Goal: Transaction & Acquisition: Purchase product/service

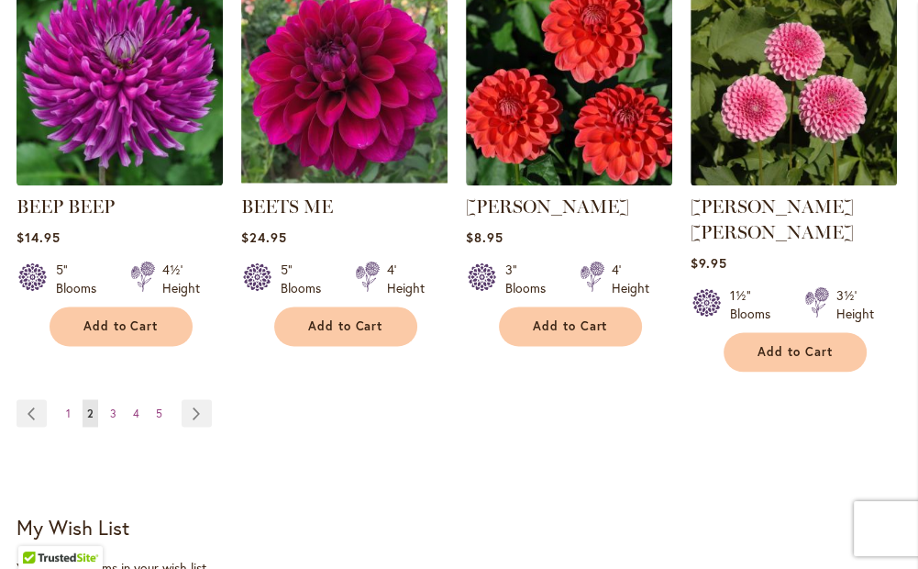
scroll to position [2202, 0]
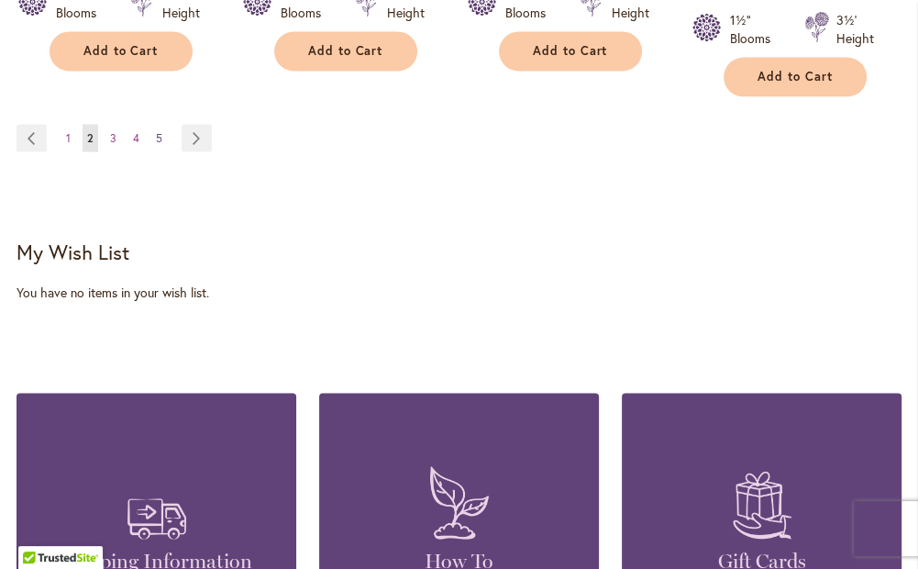
click at [161, 130] on span "5" at bounding box center [159, 137] width 6 height 14
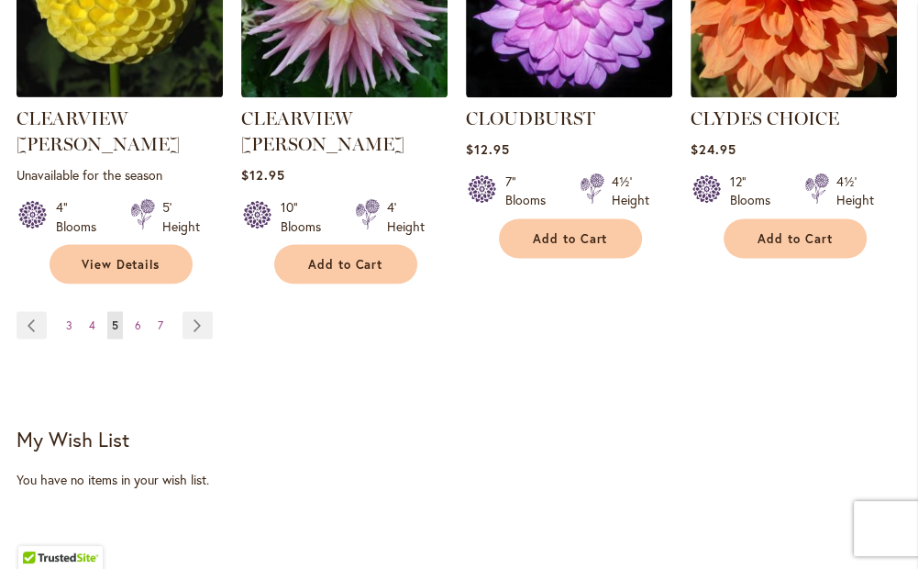
scroll to position [2110, 0]
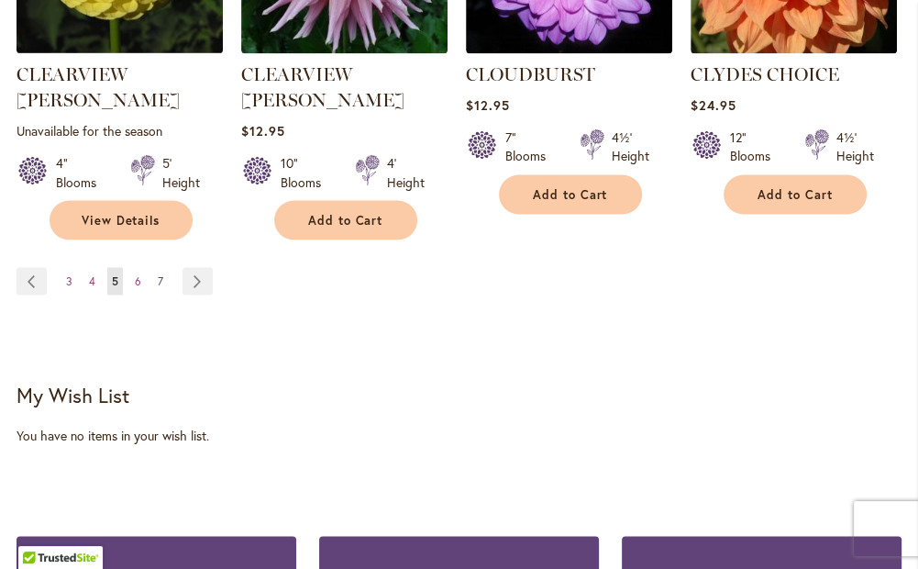
click at [158, 273] on span "7" at bounding box center [161, 280] width 6 height 14
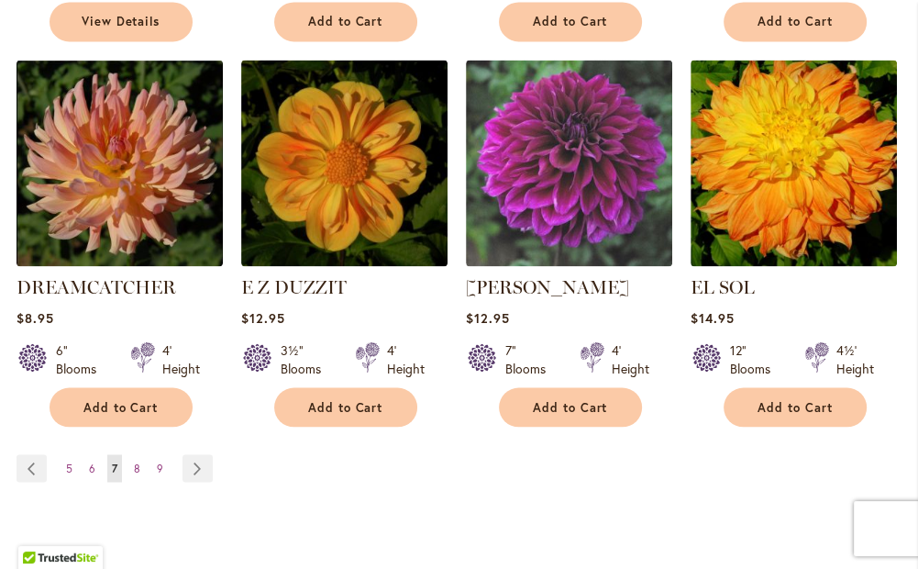
scroll to position [1927, 0]
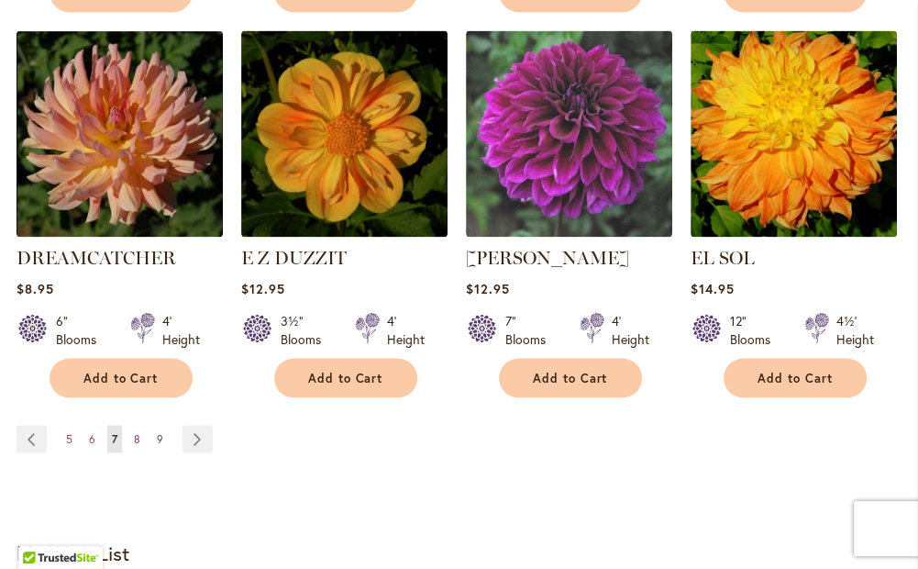
click at [162, 425] on link "Page 9" at bounding box center [160, 439] width 16 height 28
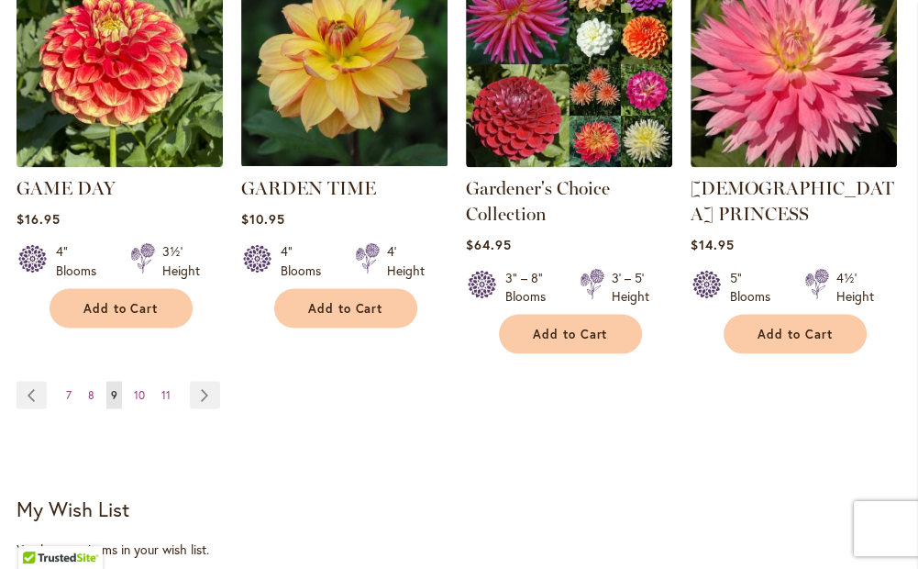
scroll to position [2053, 0]
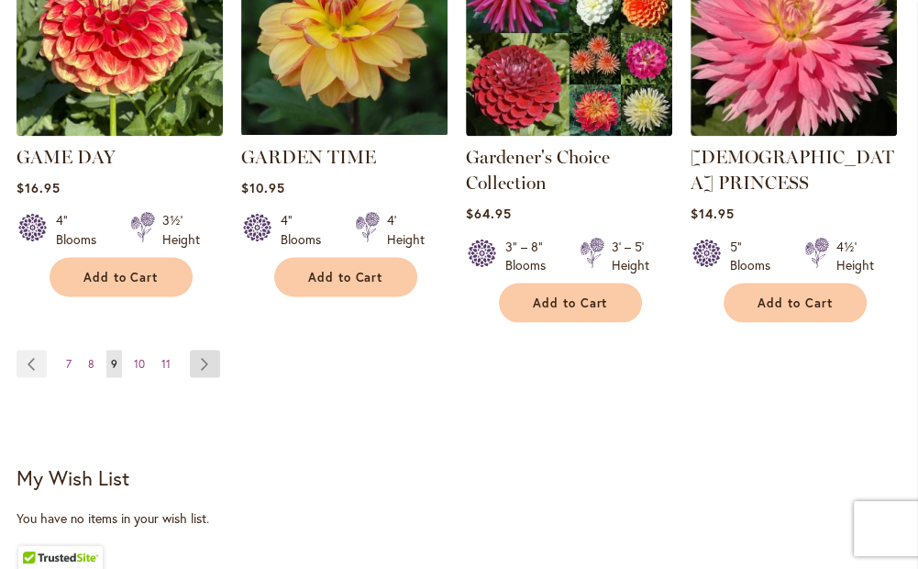
click at [206, 350] on link "Page Next" at bounding box center [205, 364] width 30 height 28
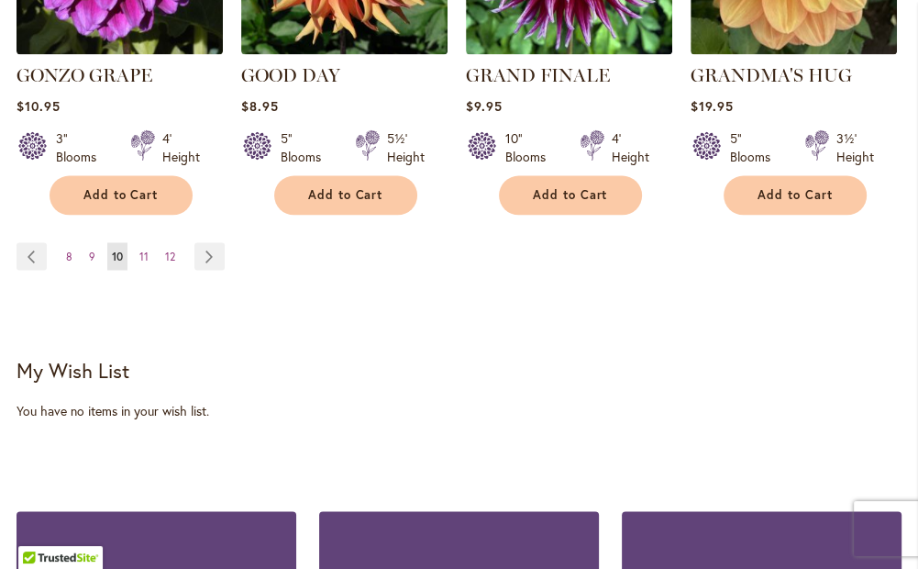
scroll to position [2110, 0]
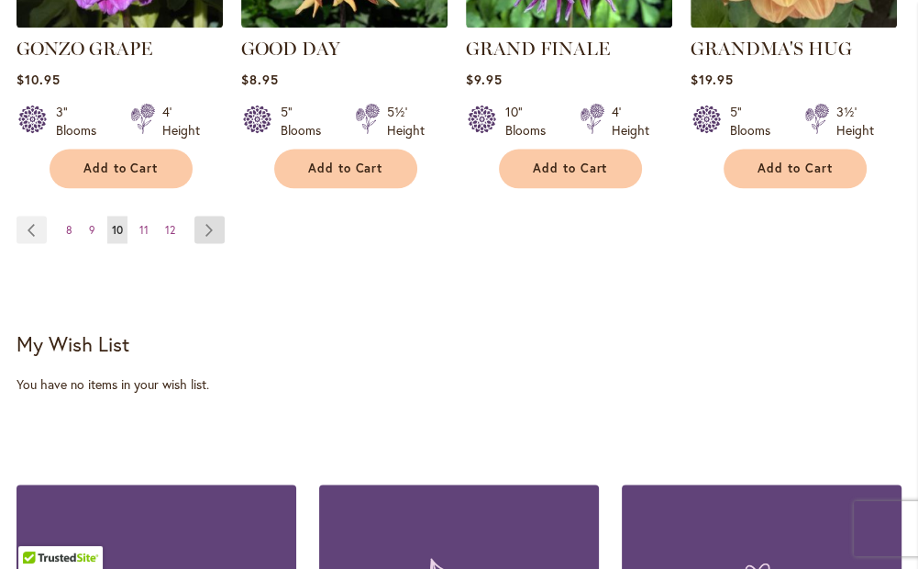
click at [208, 216] on link "Page Next" at bounding box center [209, 230] width 30 height 28
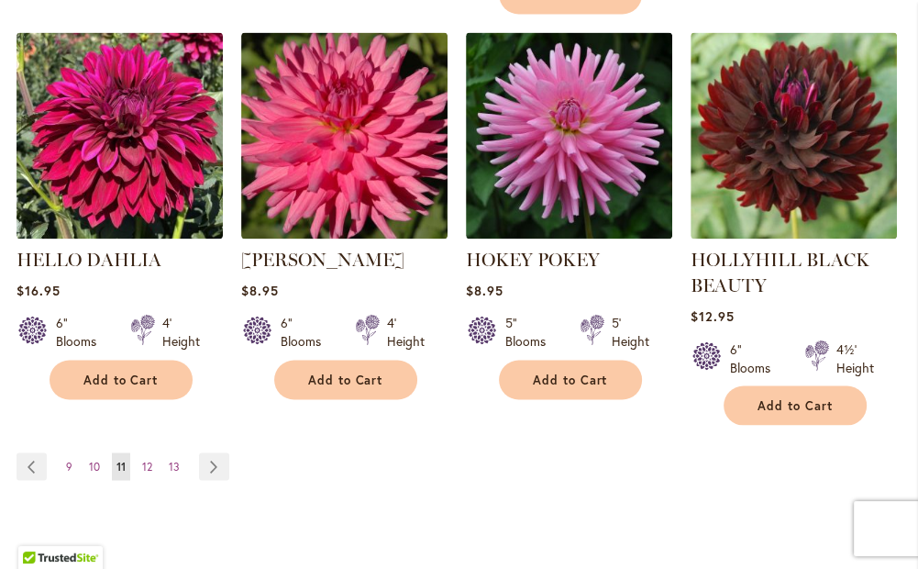
scroll to position [2110, 0]
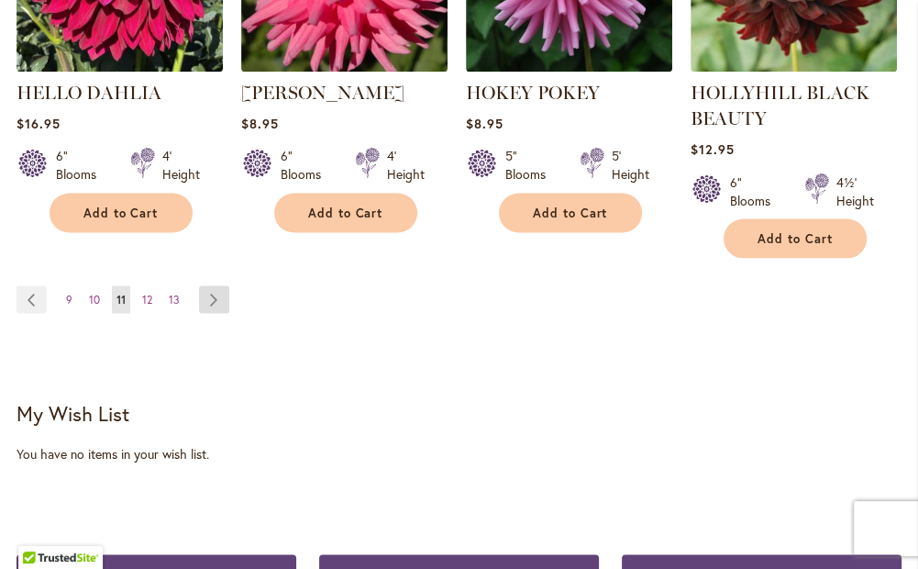
click at [214, 295] on link "Page Next" at bounding box center [214, 299] width 30 height 28
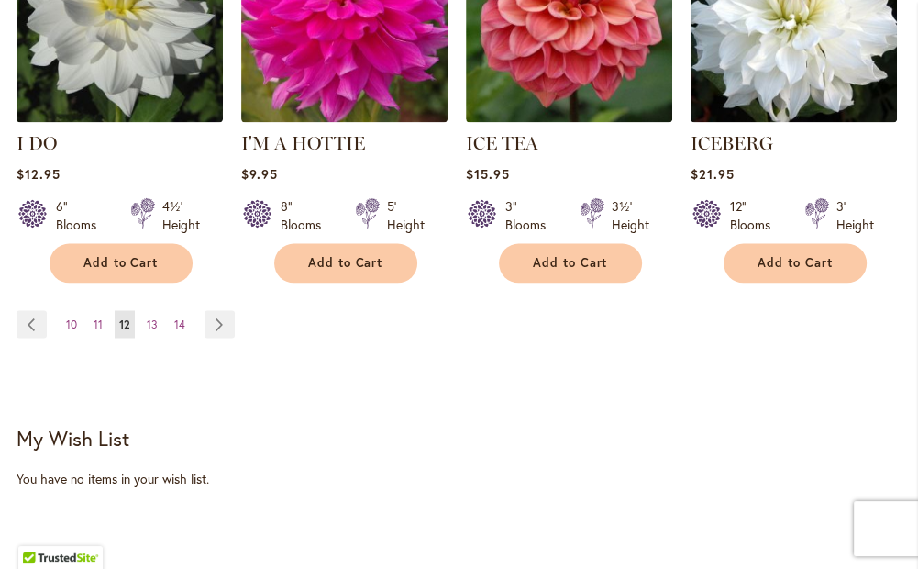
scroll to position [2018, 0]
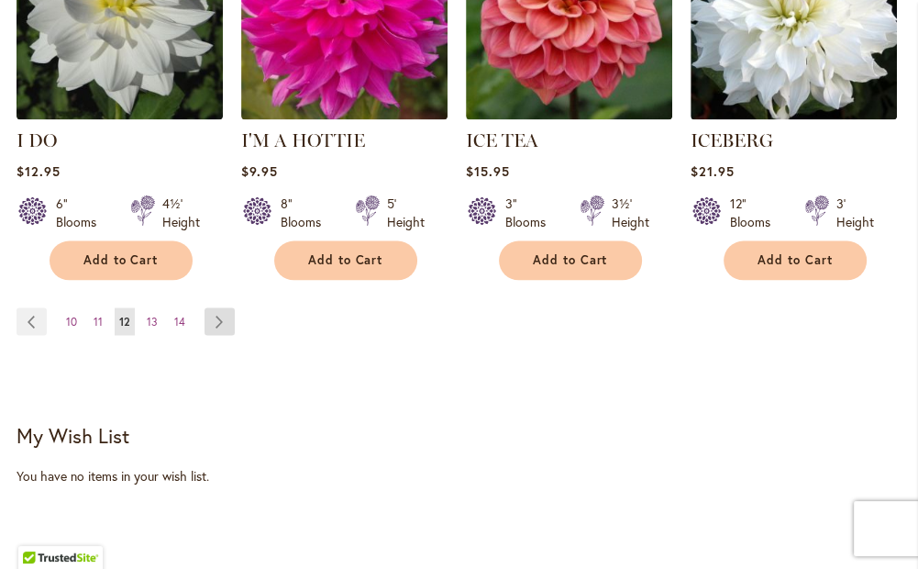
click at [220, 307] on link "Page Next" at bounding box center [220, 321] width 30 height 28
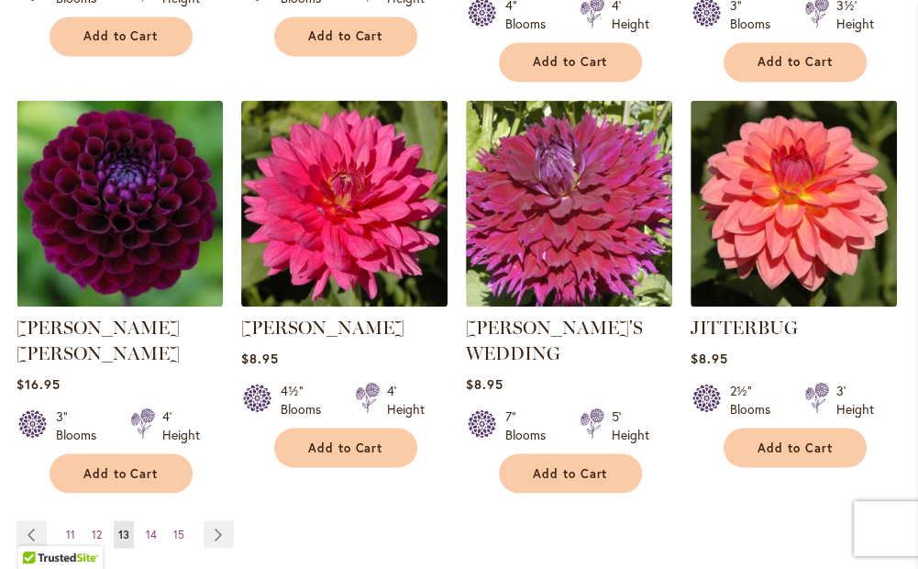
scroll to position [1870, 0]
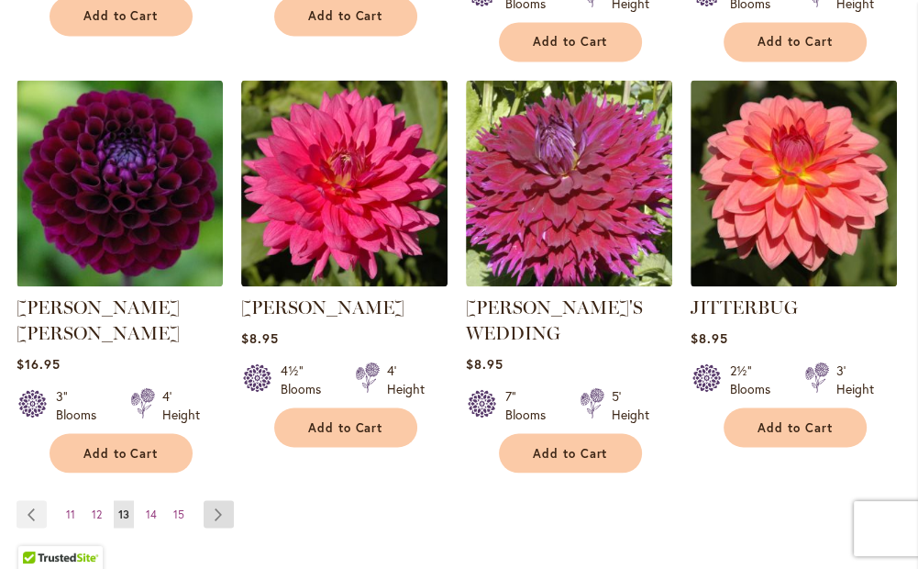
click at [227, 500] on link "Page Next" at bounding box center [219, 514] width 30 height 28
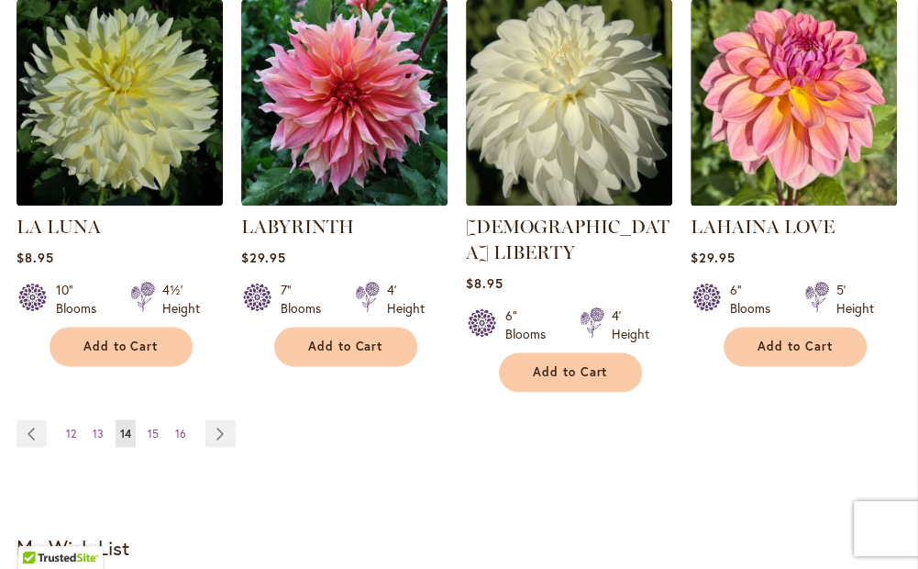
scroll to position [1961, 0]
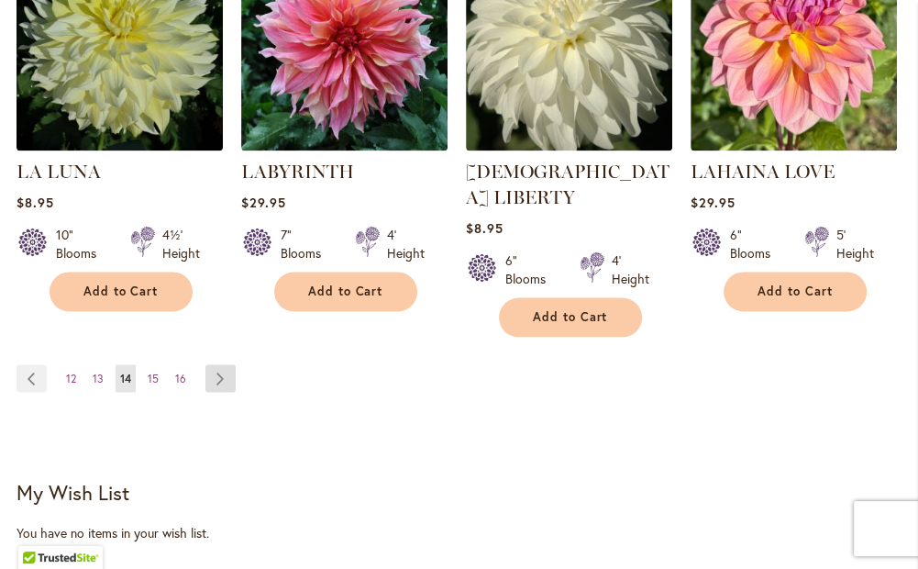
click at [217, 364] on link "Page Next" at bounding box center [221, 378] width 30 height 28
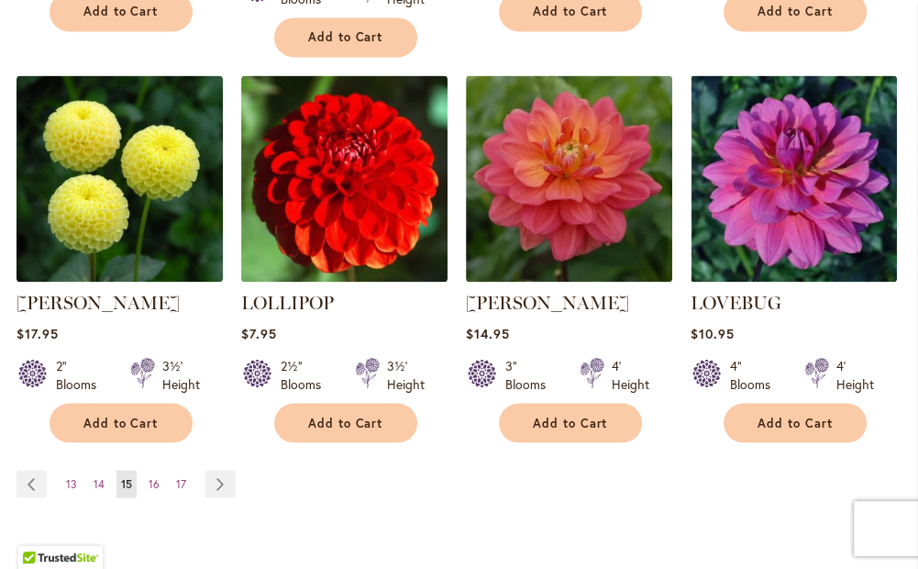
scroll to position [1927, 0]
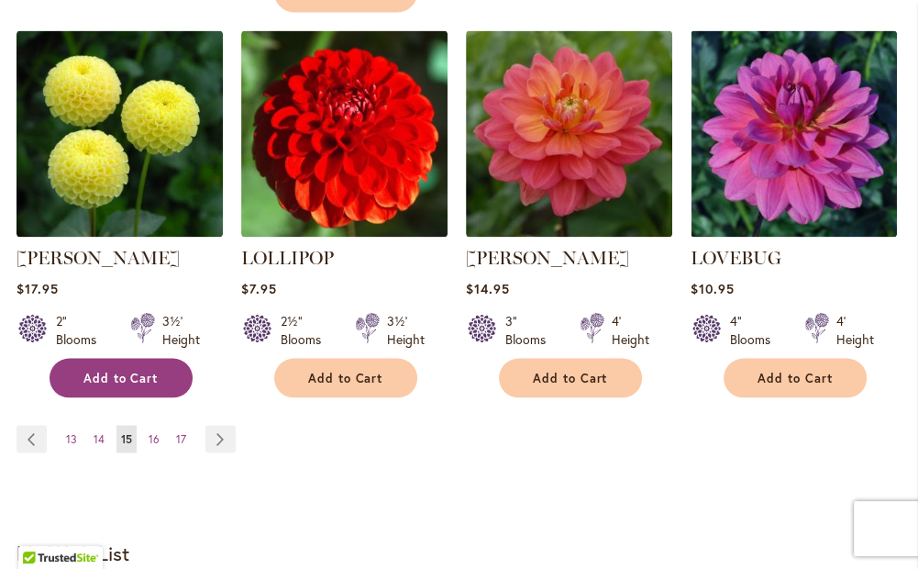
click at [118, 370] on span "Add to Cart" at bounding box center [120, 378] width 75 height 16
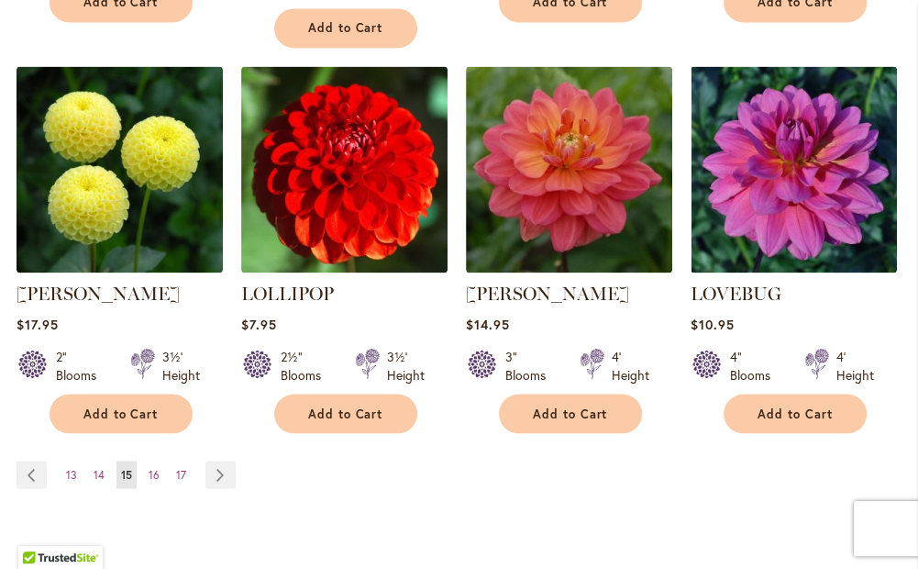
scroll to position [1927, 0]
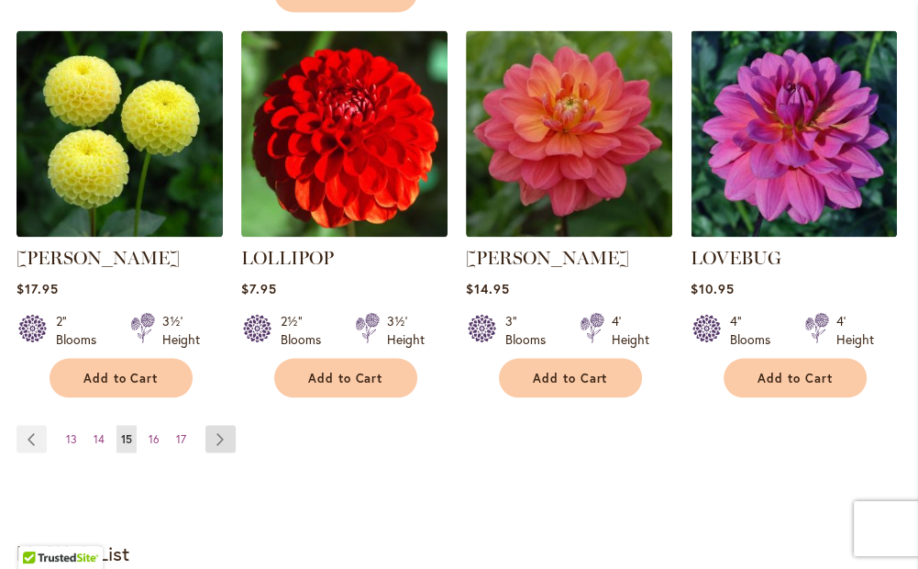
drag, startPoint x: 0, startPoint y: 0, endPoint x: 217, endPoint y: 383, distance: 440.0
click at [217, 425] on link "Page Next" at bounding box center [221, 439] width 30 height 28
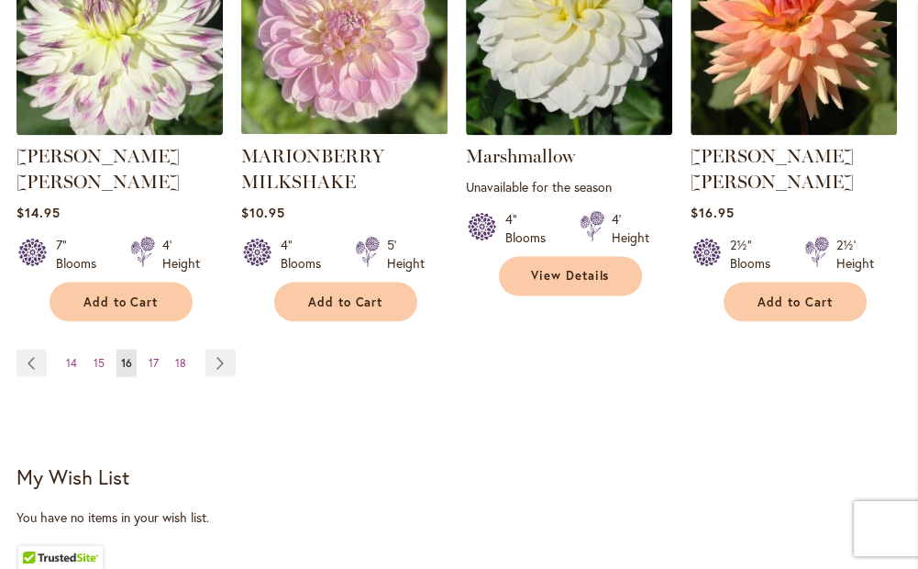
scroll to position [2053, 0]
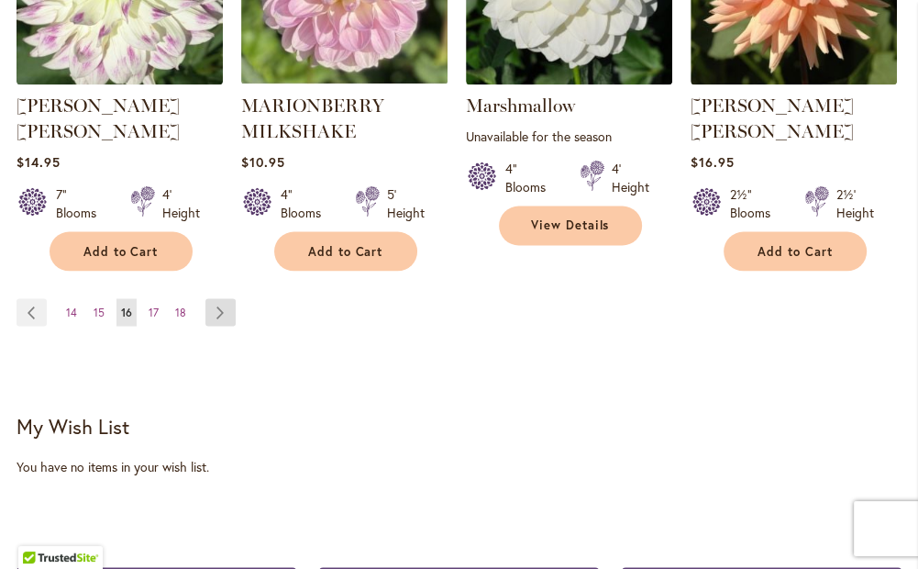
click at [220, 298] on link "Page Next" at bounding box center [221, 312] width 30 height 28
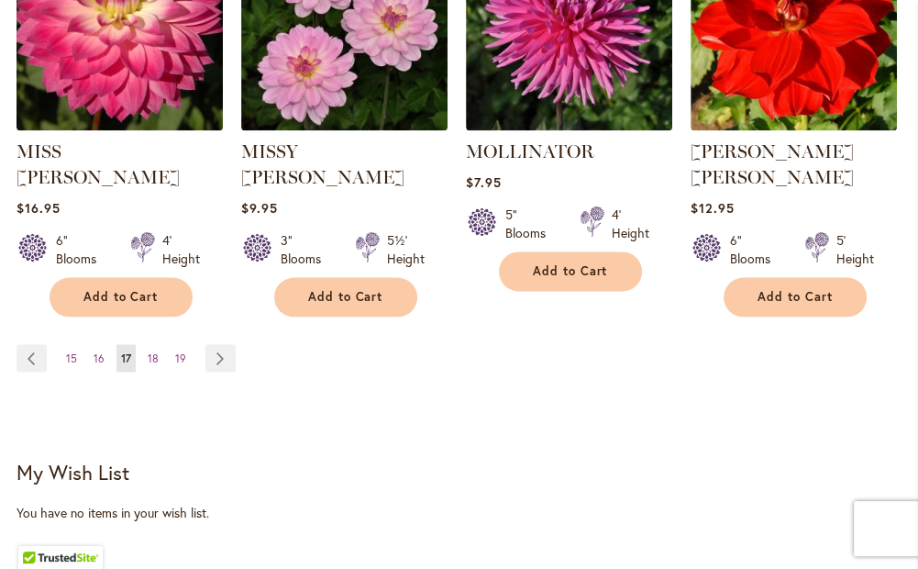
scroll to position [2053, 0]
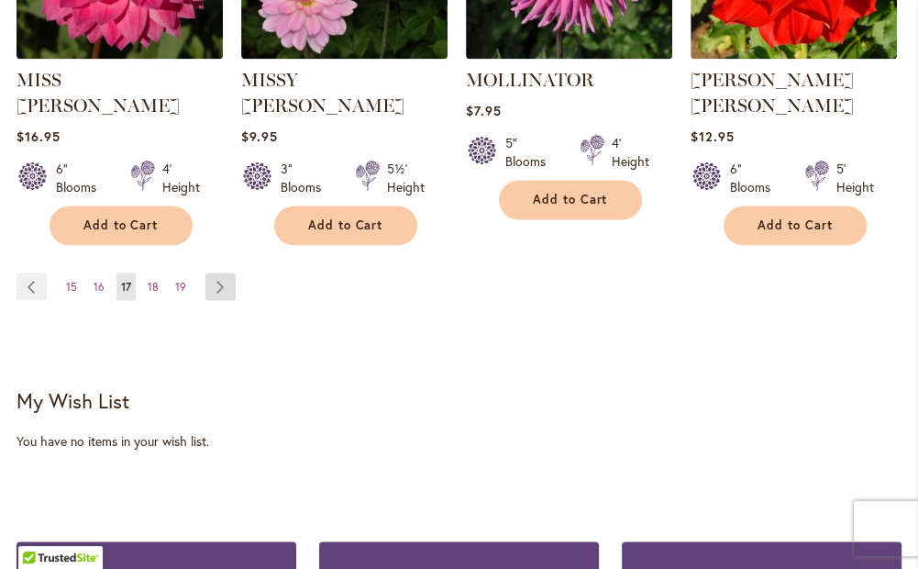
click at [209, 272] on link "Page Next" at bounding box center [221, 286] width 30 height 28
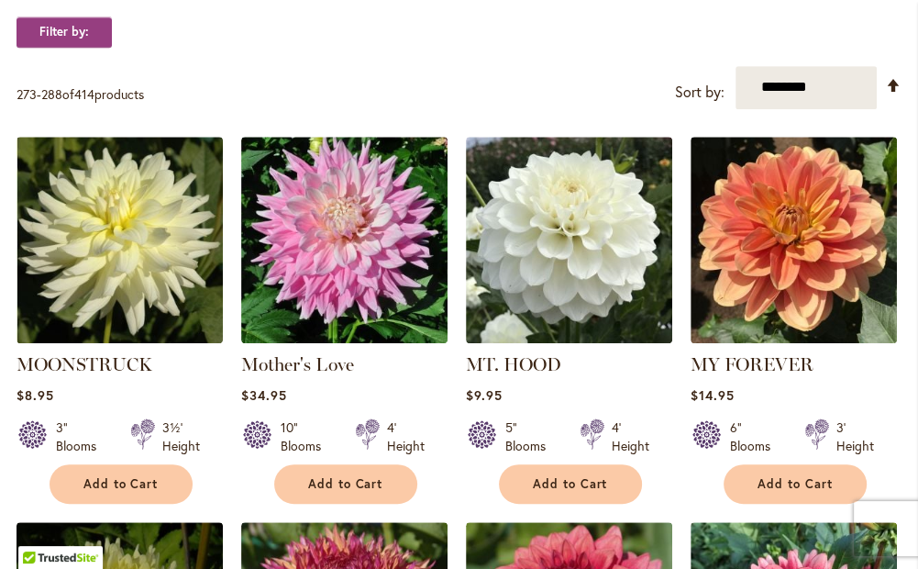
scroll to position [705, 0]
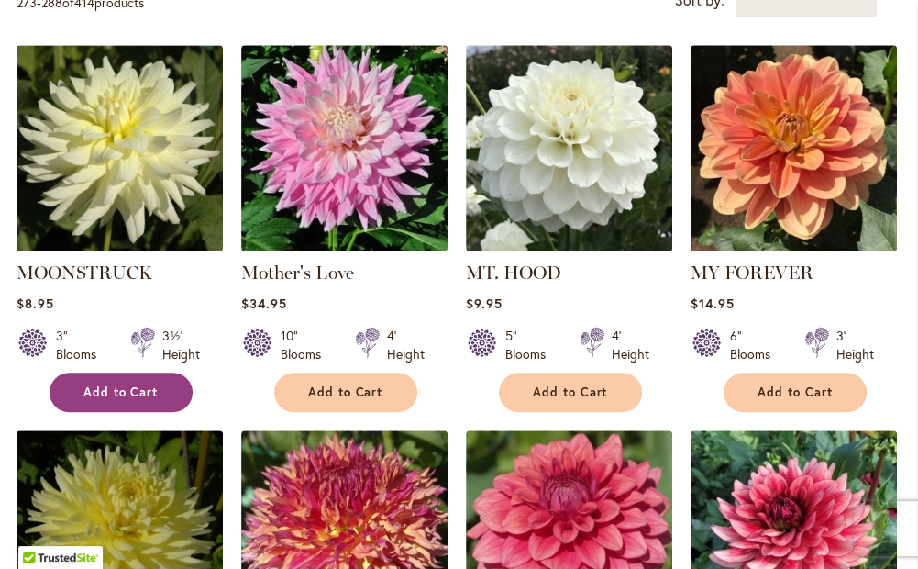
click at [105, 393] on span "Add to Cart" at bounding box center [120, 392] width 75 height 16
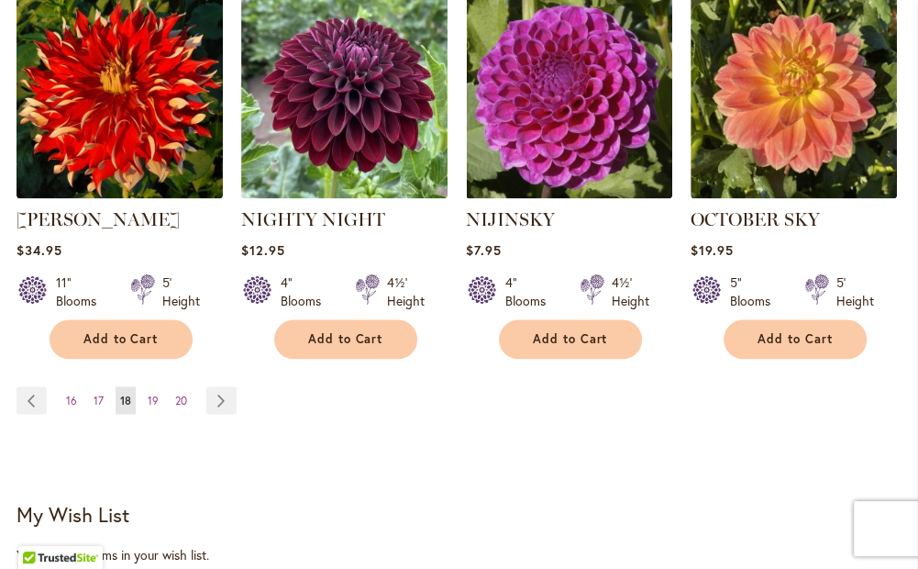
scroll to position [2005, 0]
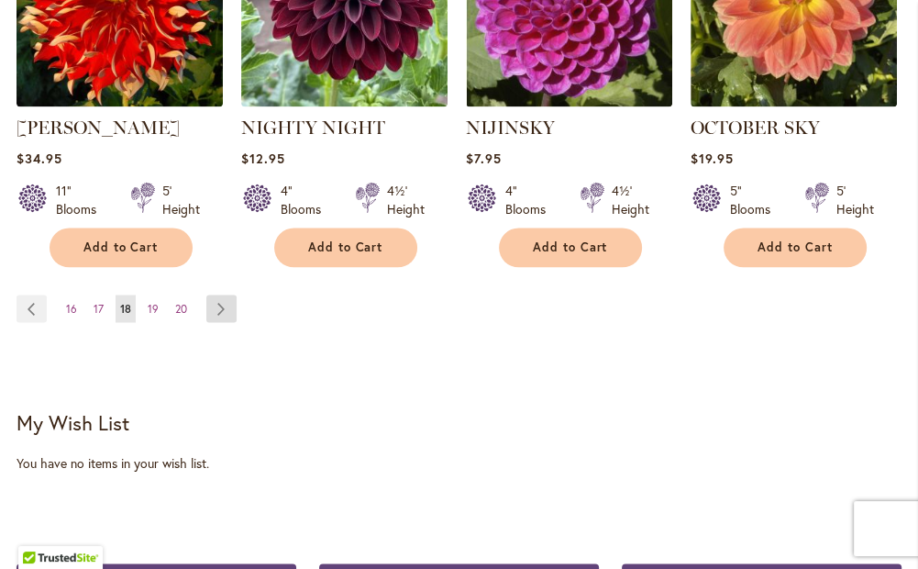
click at [223, 303] on link "Page Next" at bounding box center [221, 308] width 30 height 28
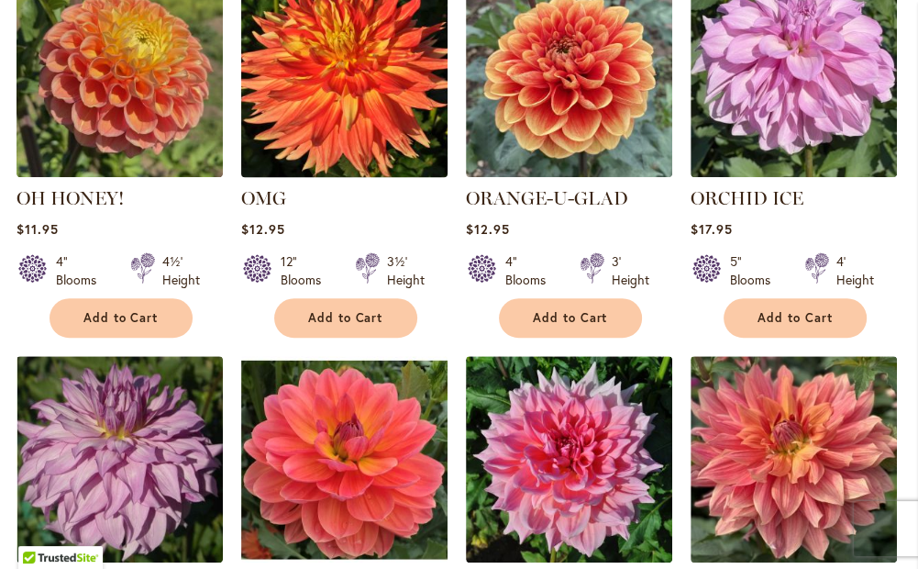
scroll to position [734, 0]
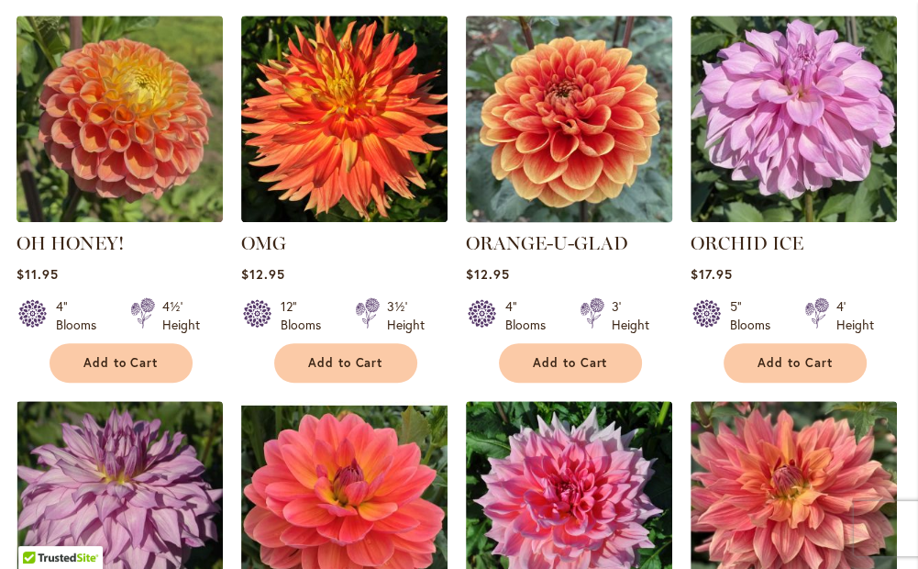
click at [543, 156] on img at bounding box center [569, 118] width 217 height 217
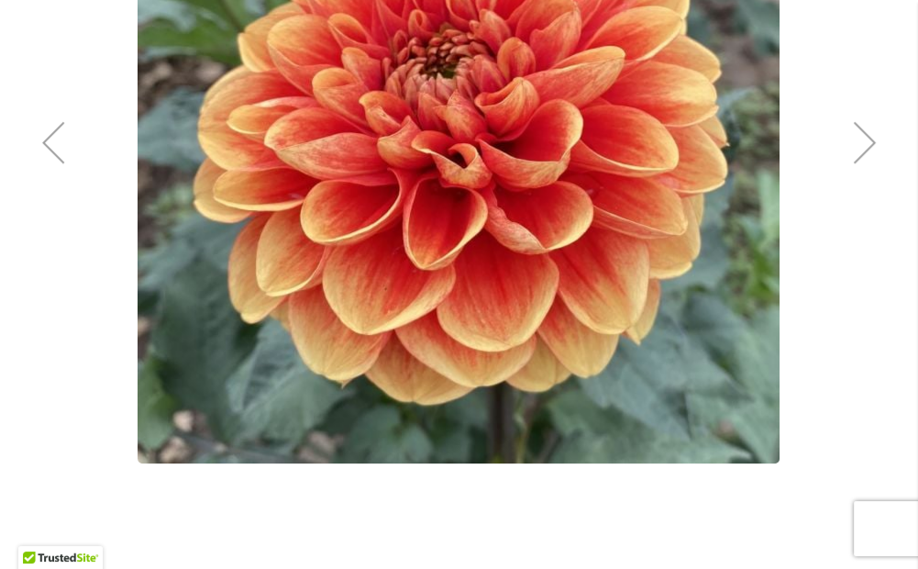
scroll to position [567, 0]
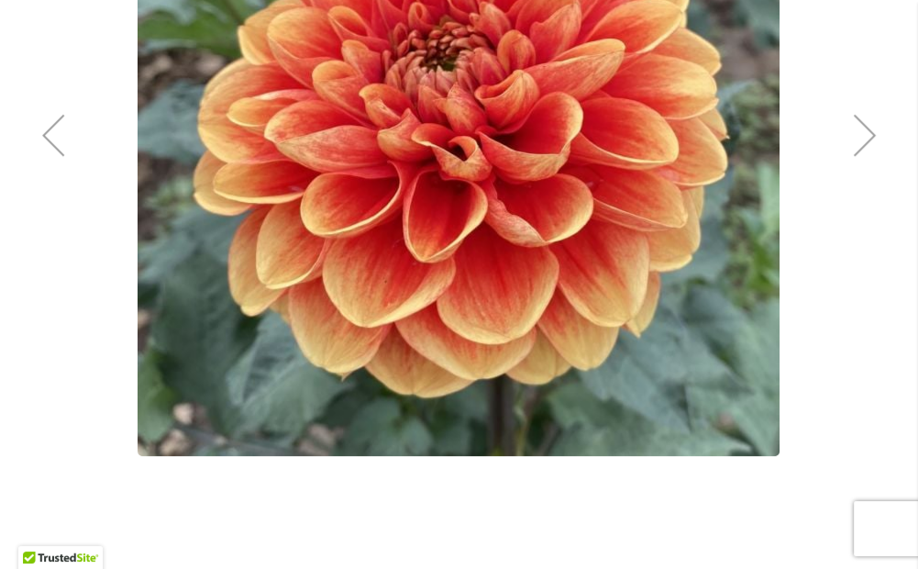
click at [866, 130] on div "Next" at bounding box center [864, 134] width 73 height 73
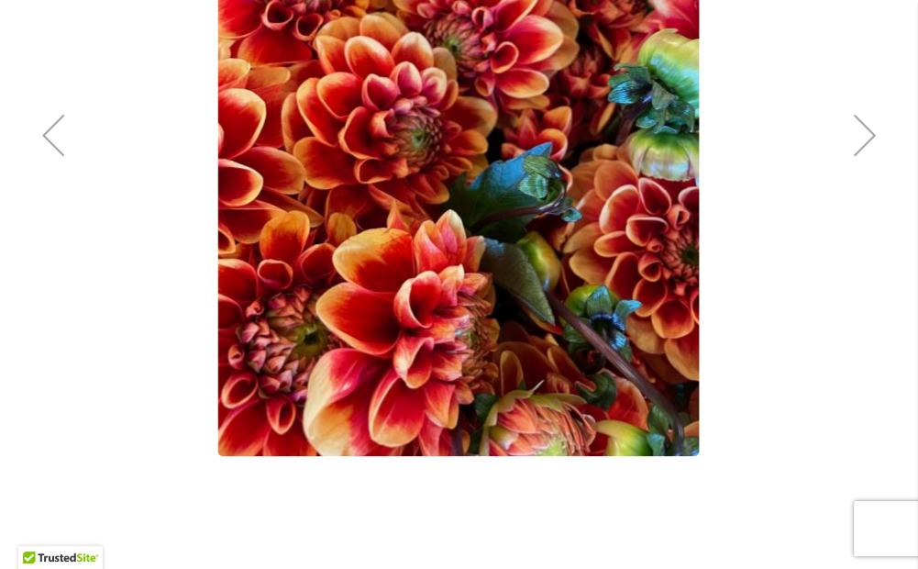
click at [866, 130] on div "Next" at bounding box center [864, 134] width 73 height 73
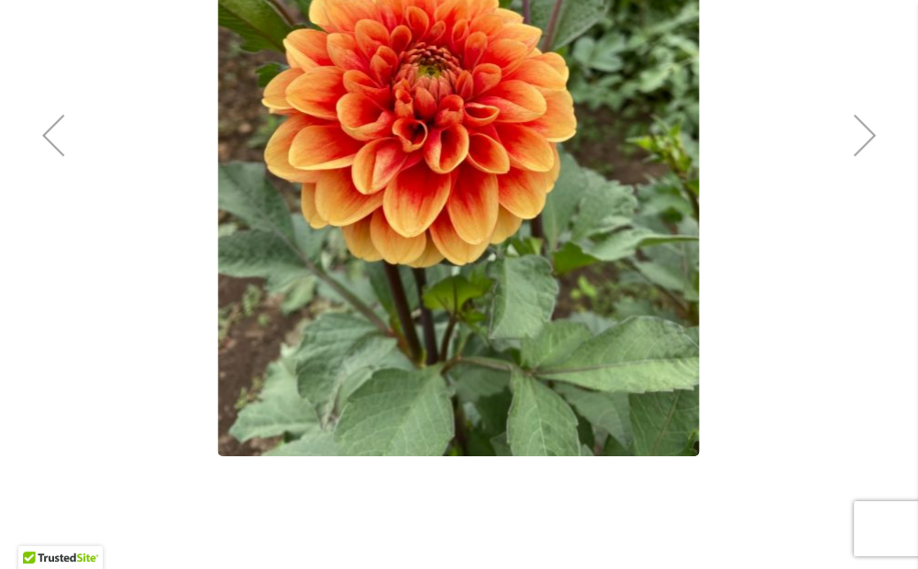
click at [866, 130] on div "Next" at bounding box center [864, 134] width 73 height 73
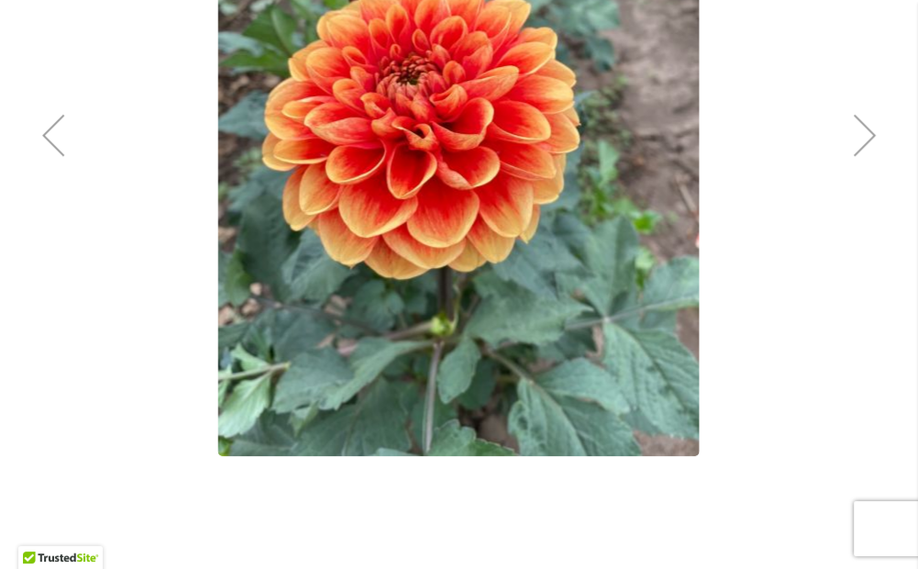
click at [866, 130] on div "Next" at bounding box center [864, 134] width 73 height 73
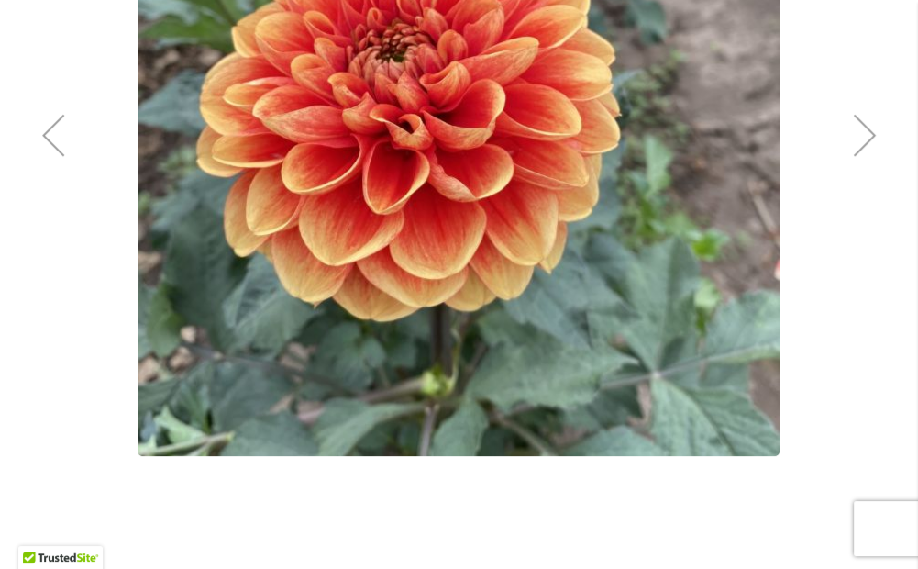
click at [866, 130] on div "Next" at bounding box center [864, 134] width 73 height 73
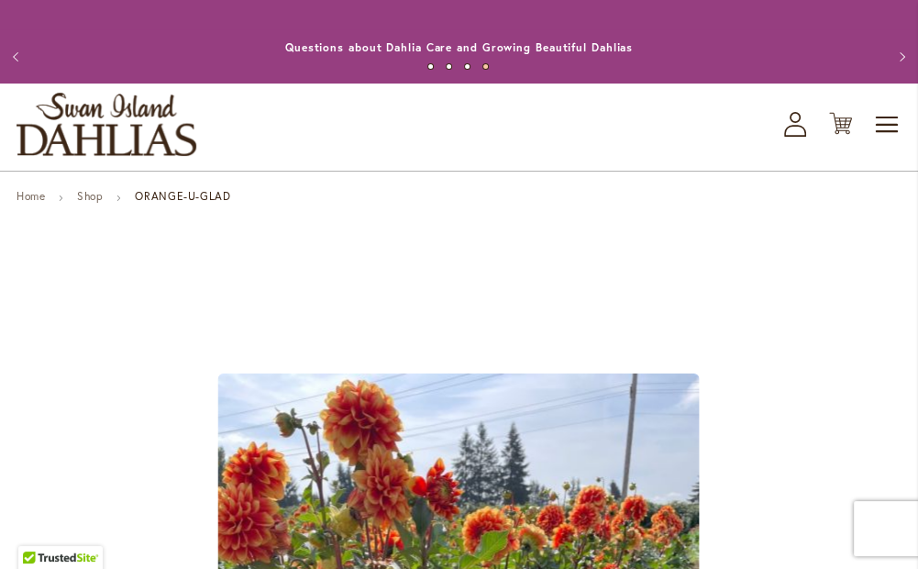
scroll to position [0, 0]
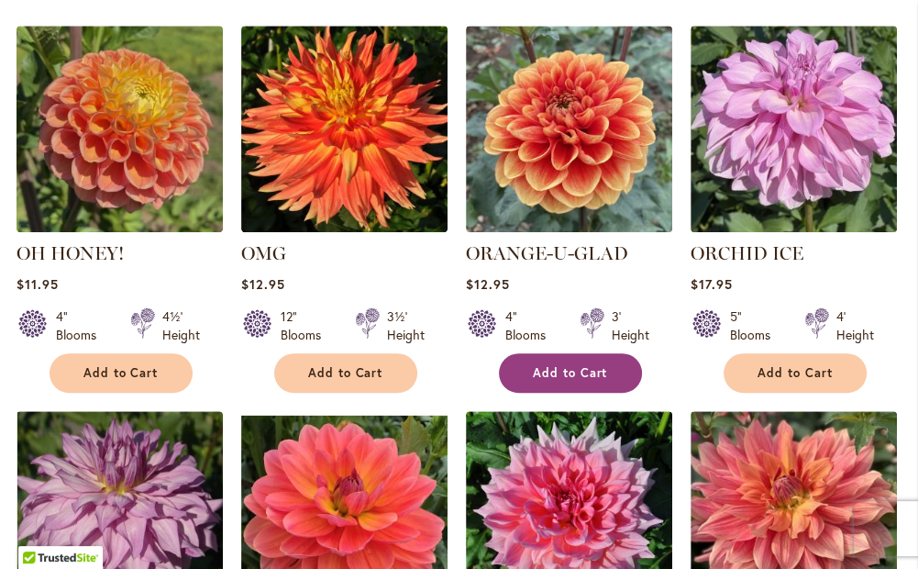
scroll to position [734, 0]
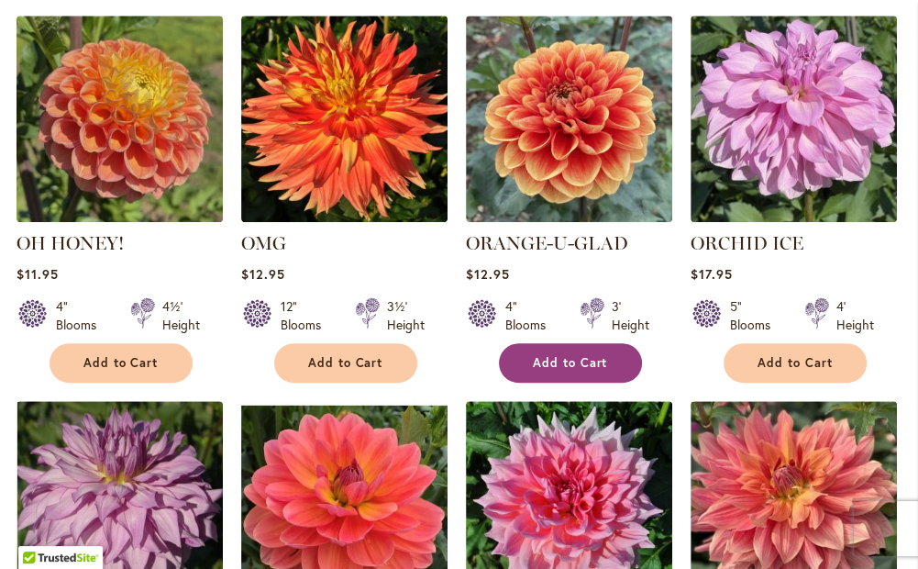
click at [573, 371] on button "Add to Cart" at bounding box center [570, 362] width 143 height 39
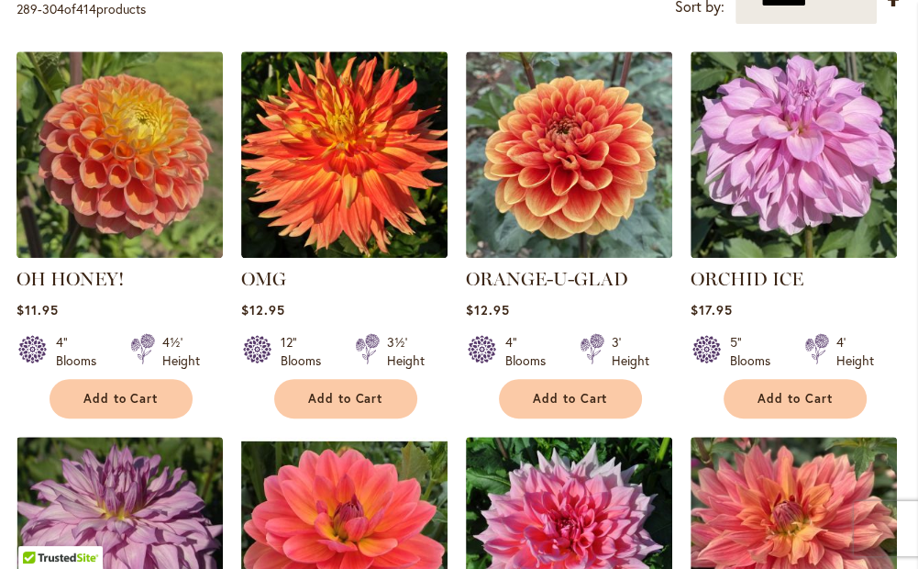
scroll to position [734, 0]
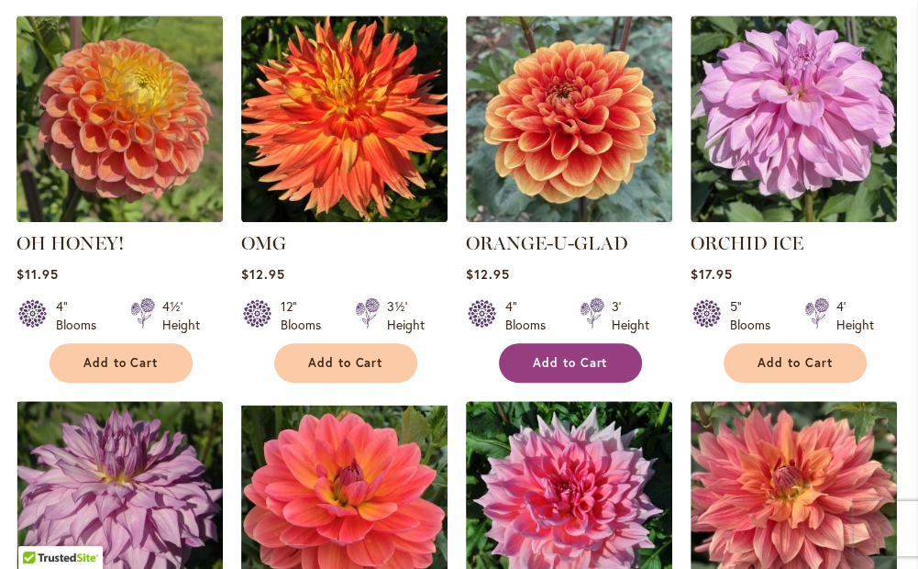
click at [602, 361] on span "Add to Cart" at bounding box center [570, 363] width 75 height 16
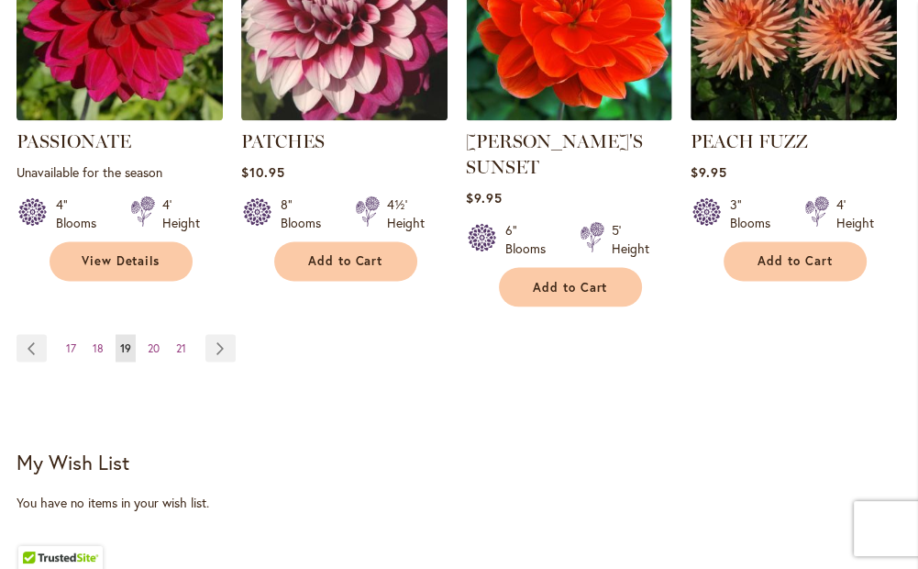
scroll to position [2018, 0]
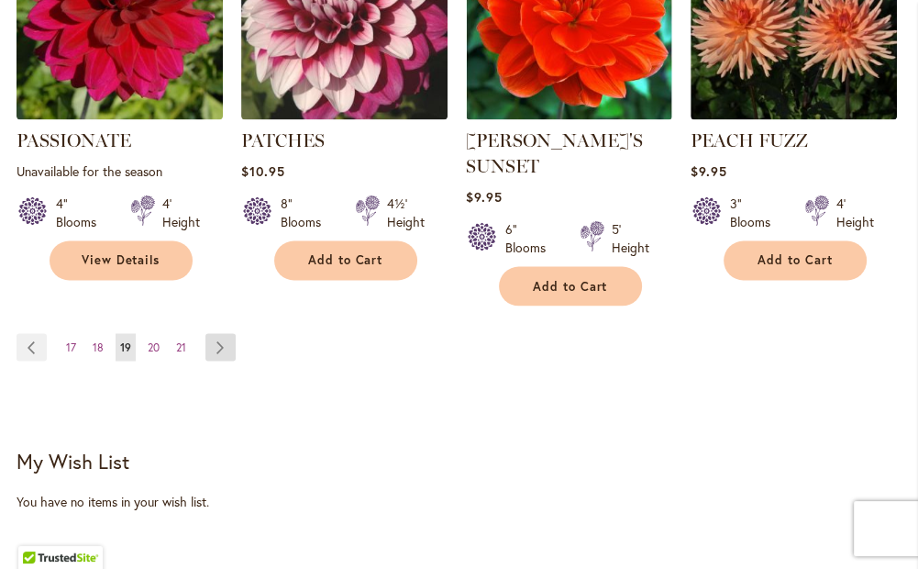
click at [227, 333] on link "Page Next" at bounding box center [221, 347] width 30 height 28
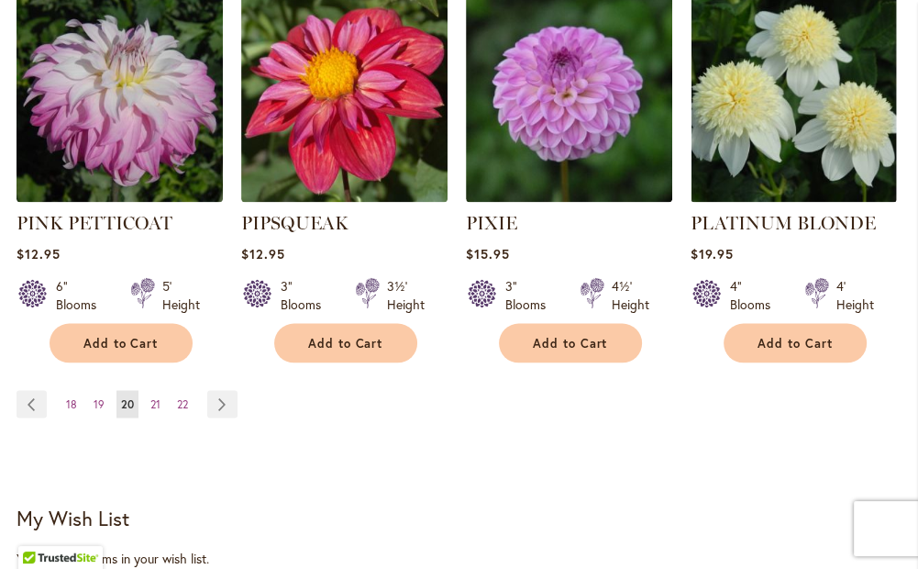
scroll to position [2053, 0]
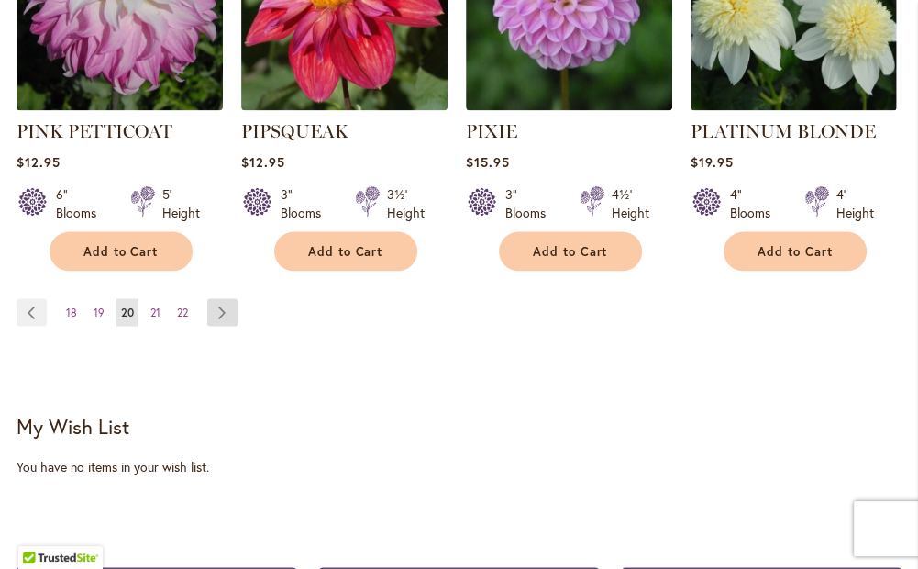
click at [224, 298] on link "Page Next" at bounding box center [222, 312] width 30 height 28
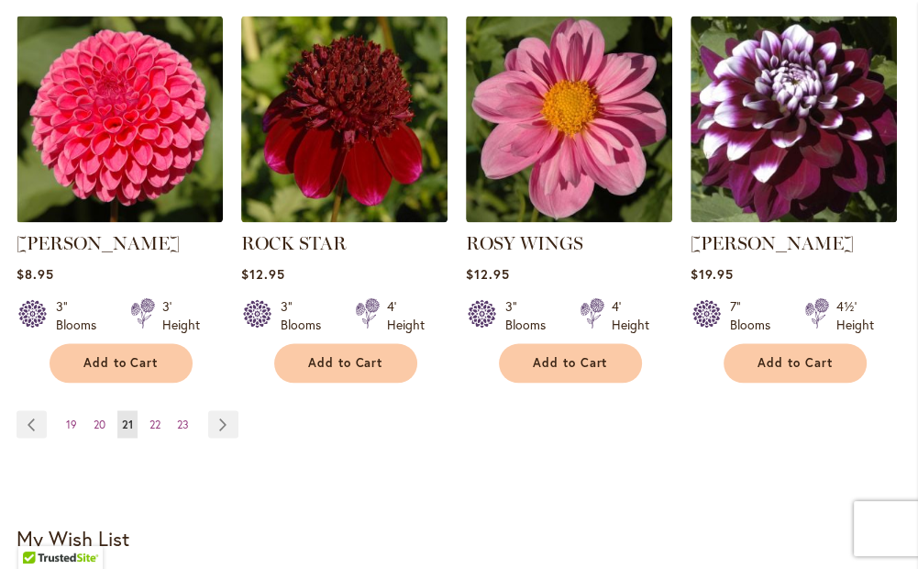
scroll to position [1927, 0]
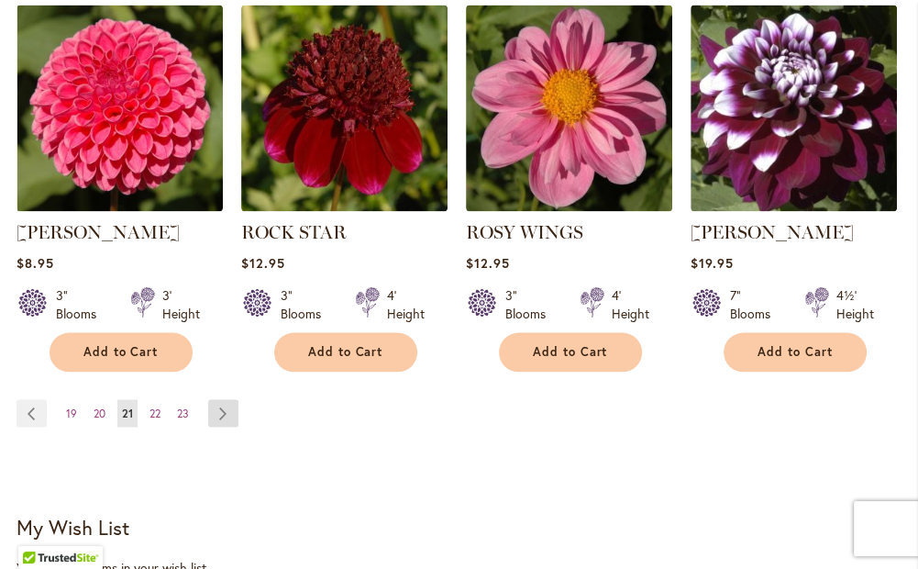
click at [227, 401] on link "Page Next" at bounding box center [223, 413] width 30 height 28
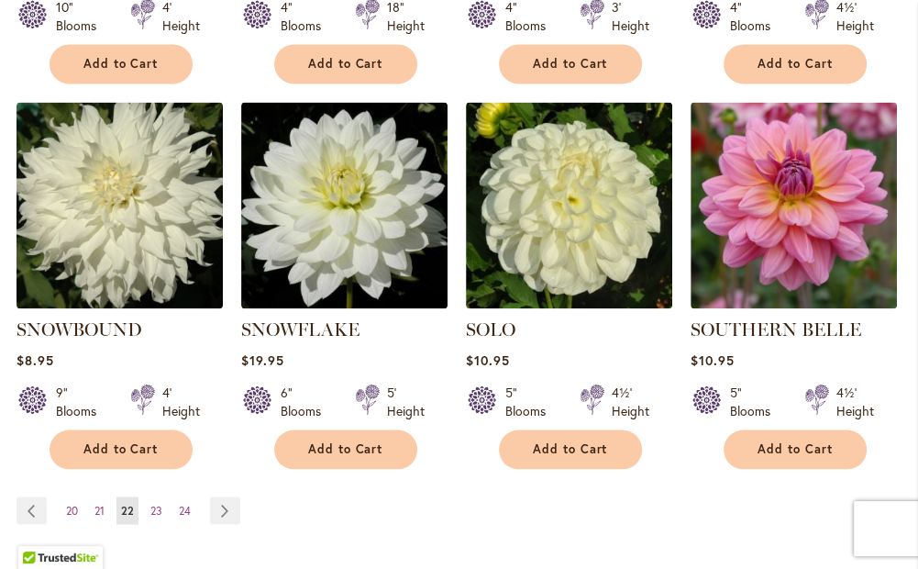
scroll to position [1835, 0]
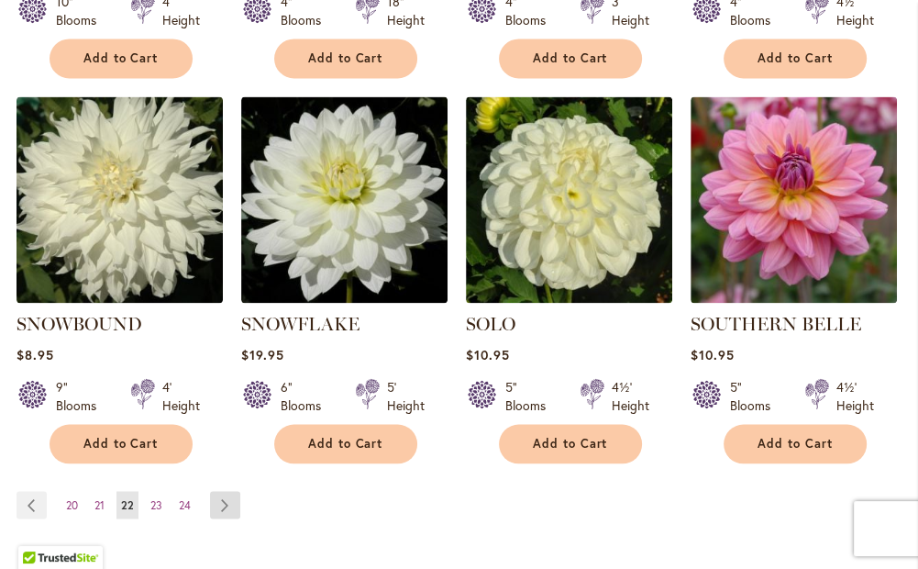
click at [224, 491] on link "Page Next" at bounding box center [225, 505] width 30 height 28
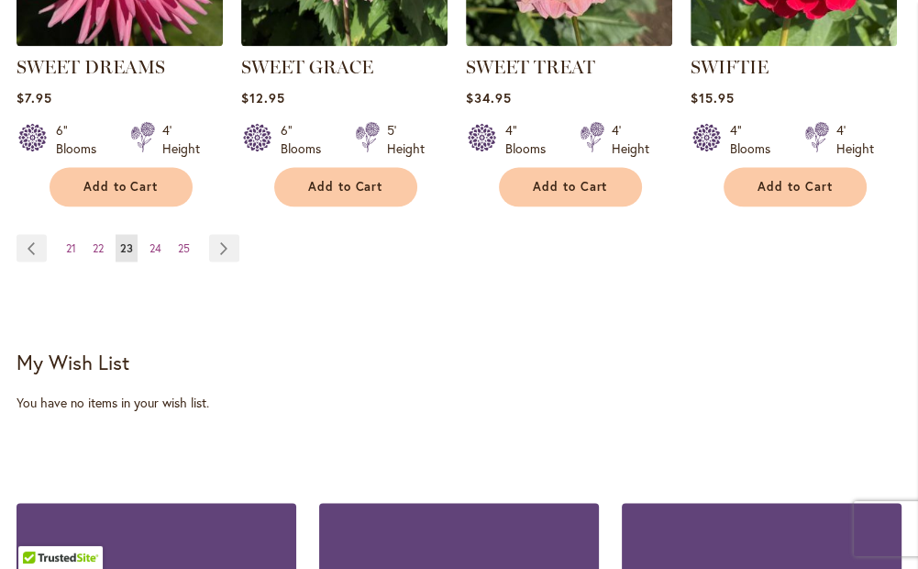
scroll to position [2110, 0]
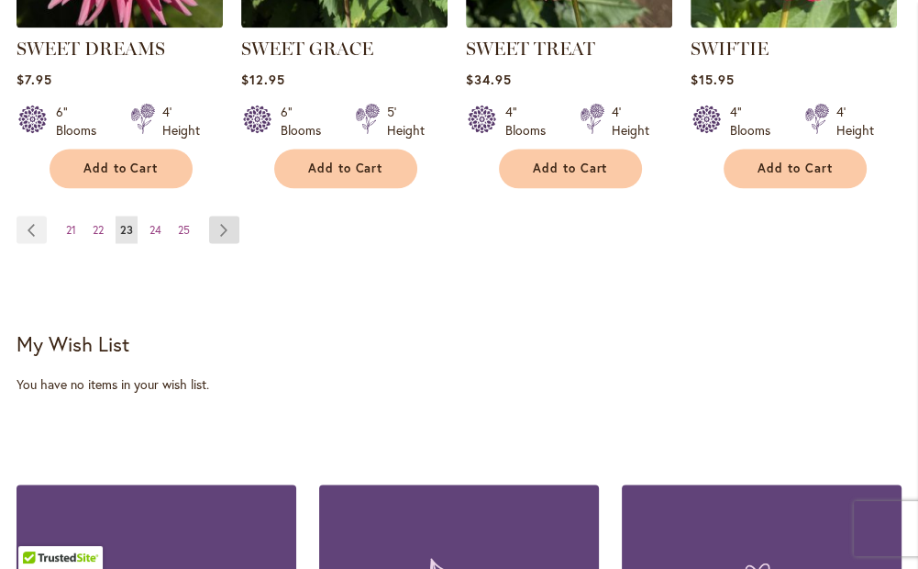
click at [225, 228] on link "Page Next" at bounding box center [224, 230] width 30 height 28
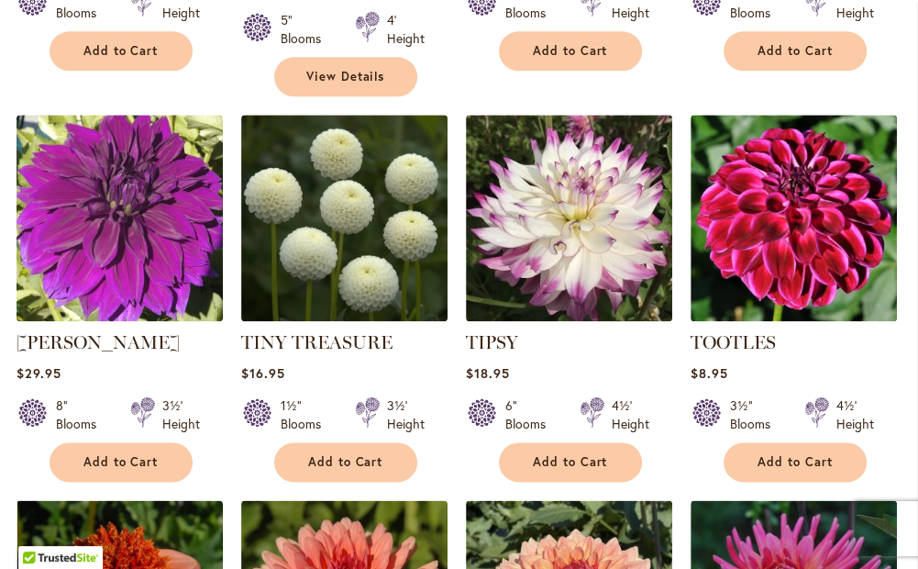
scroll to position [1468, 0]
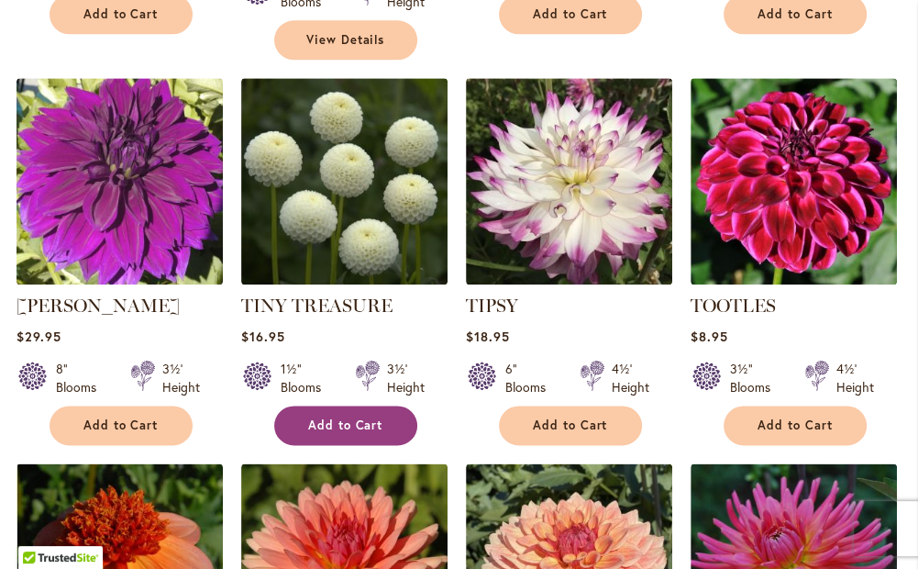
click at [325, 417] on span "Add to Cart" at bounding box center [345, 425] width 75 height 16
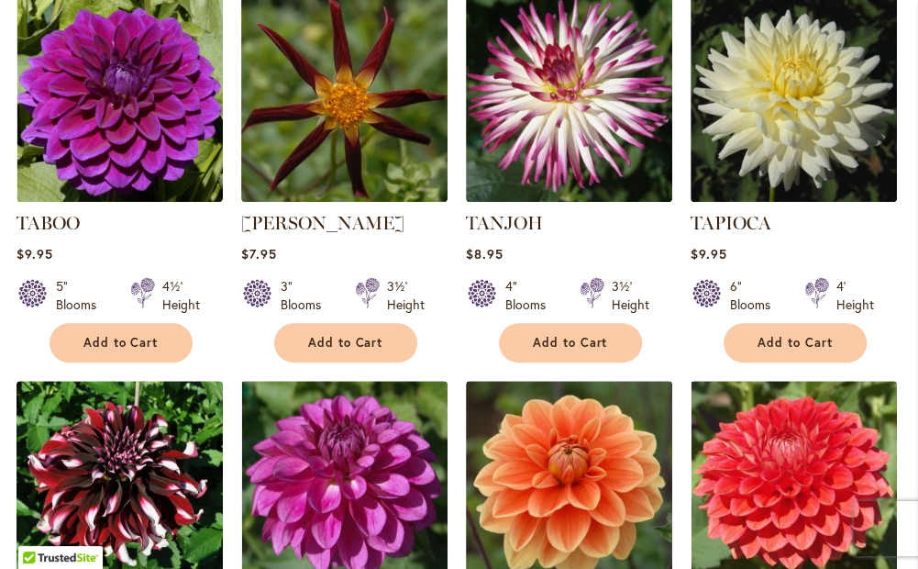
scroll to position [669, 0]
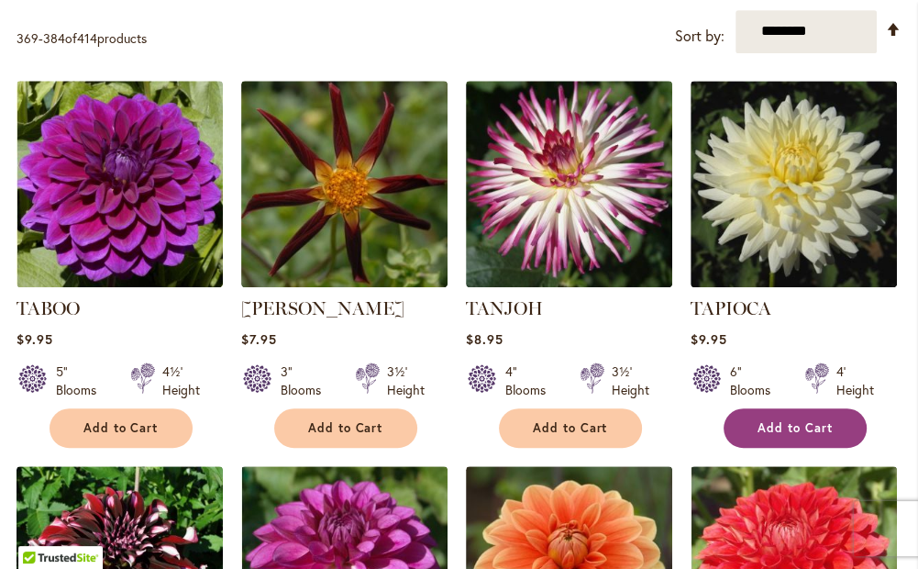
click at [776, 440] on button "Add to Cart" at bounding box center [795, 427] width 143 height 39
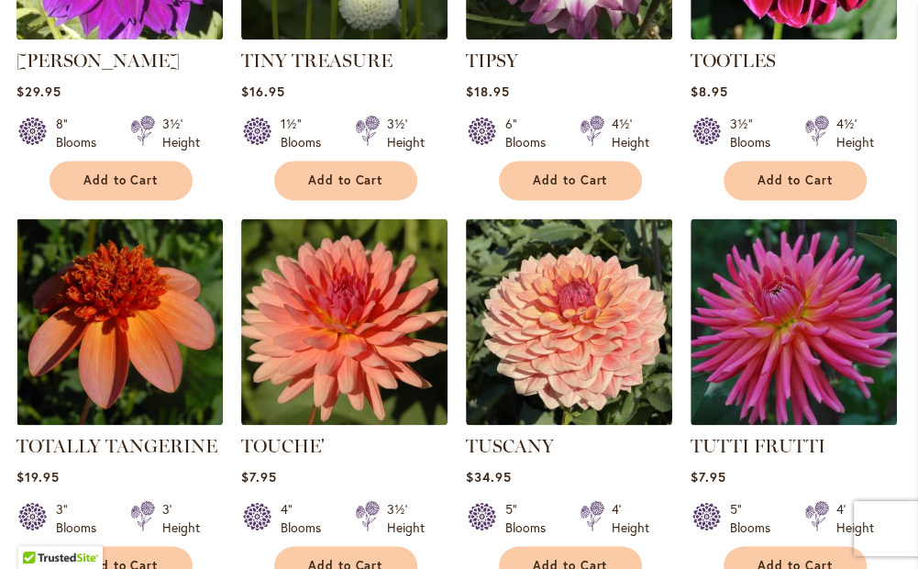
scroll to position [1861, 0]
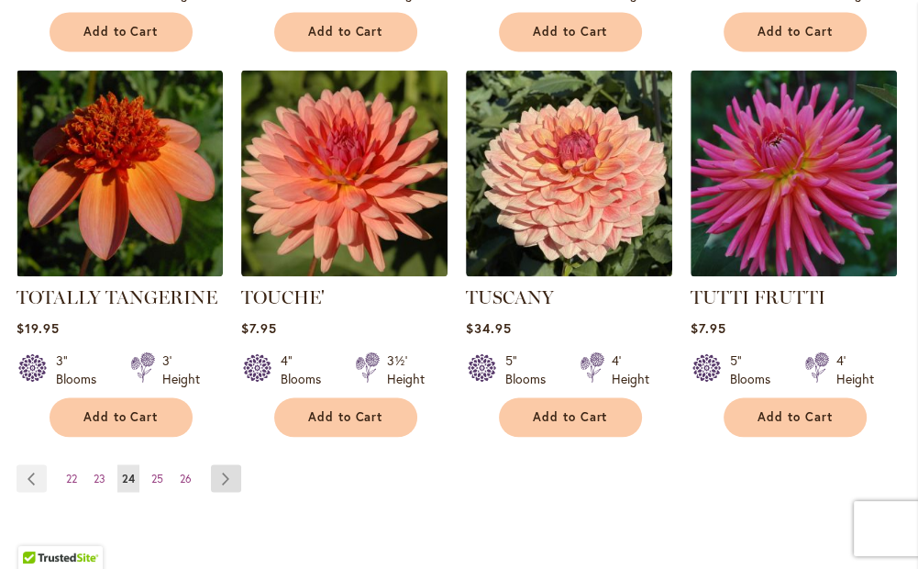
click at [221, 464] on link "Page Next" at bounding box center [226, 478] width 30 height 28
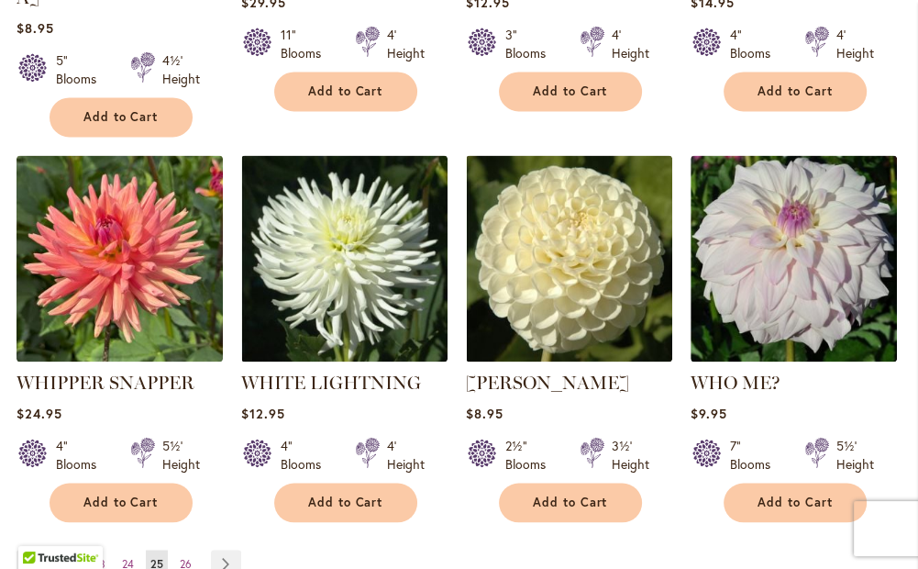
scroll to position [1805, 0]
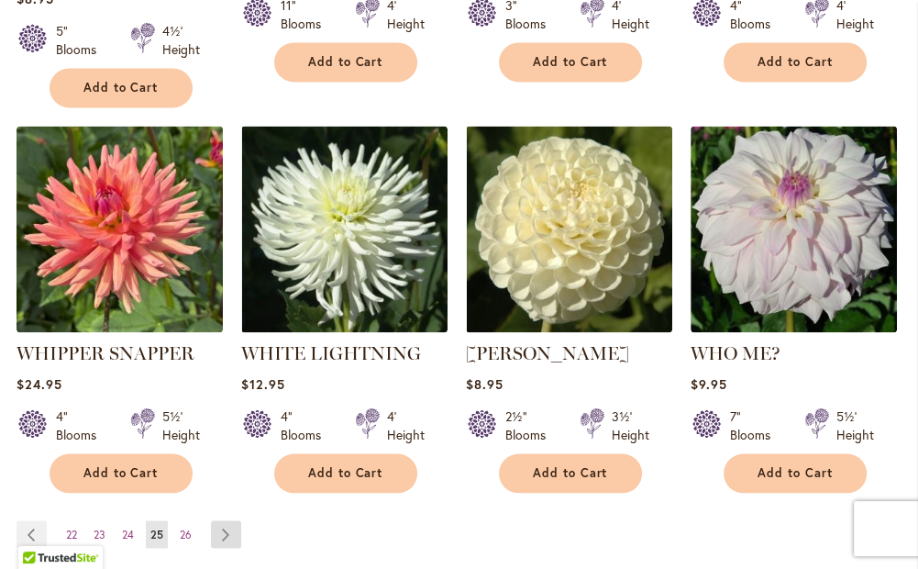
click at [228, 520] on link "Page Next" at bounding box center [226, 534] width 30 height 28
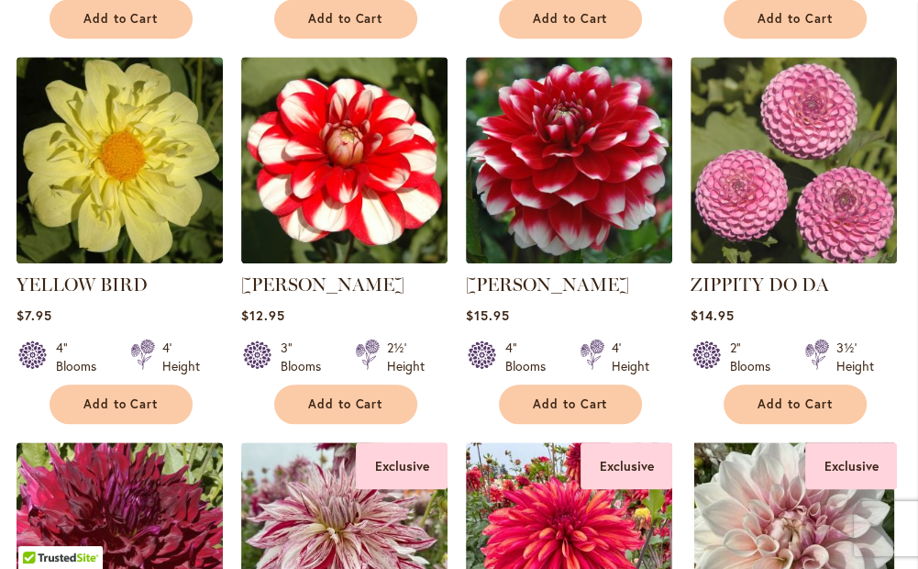
scroll to position [1044, 0]
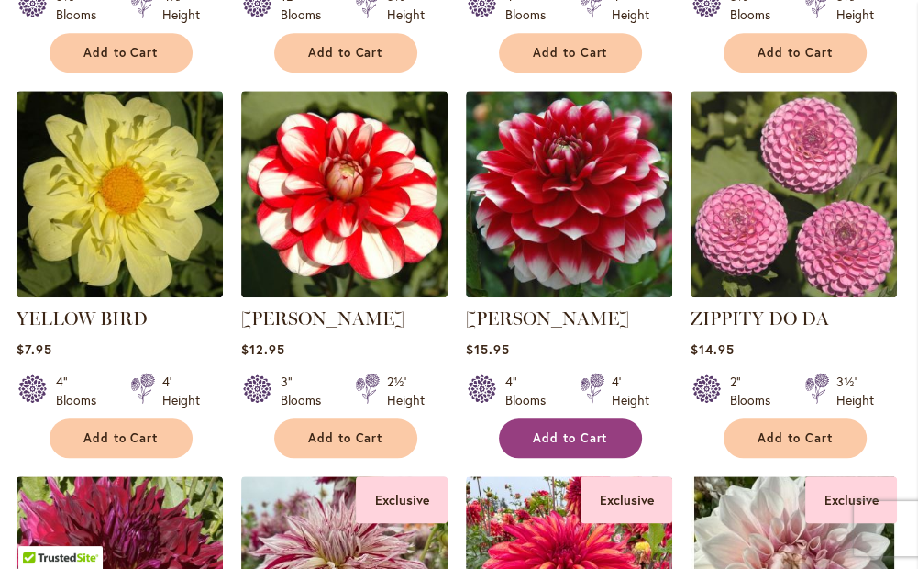
click at [542, 436] on span "Add to Cart" at bounding box center [570, 438] width 75 height 16
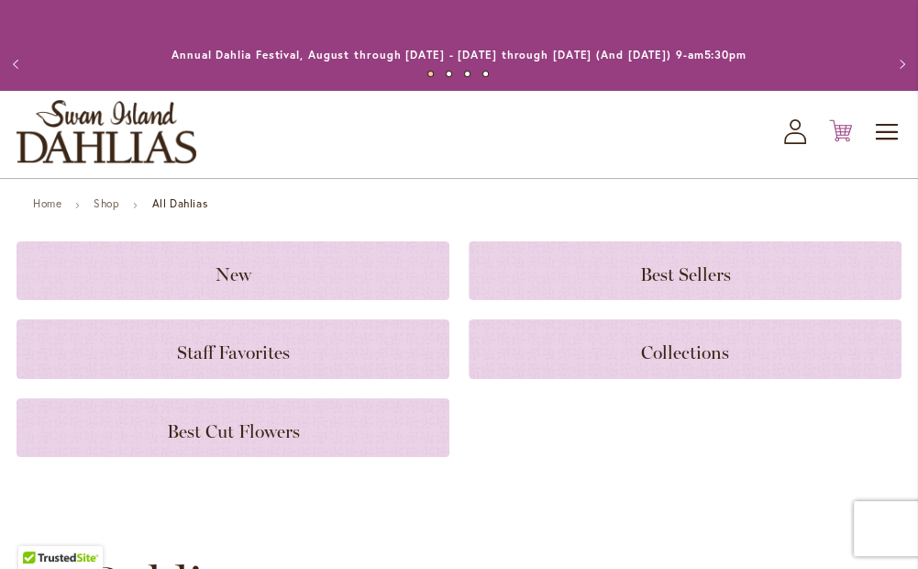
click at [838, 129] on icon "Cart .cls-1 { fill: #231f20; }" at bounding box center [840, 130] width 23 height 23
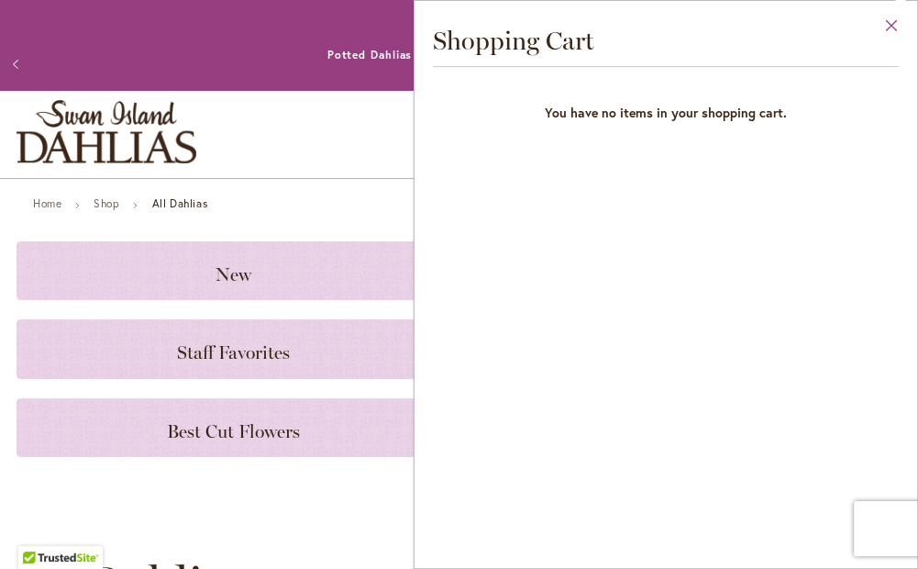
click at [889, 22] on button "Close" at bounding box center [892, 30] width 50 height 58
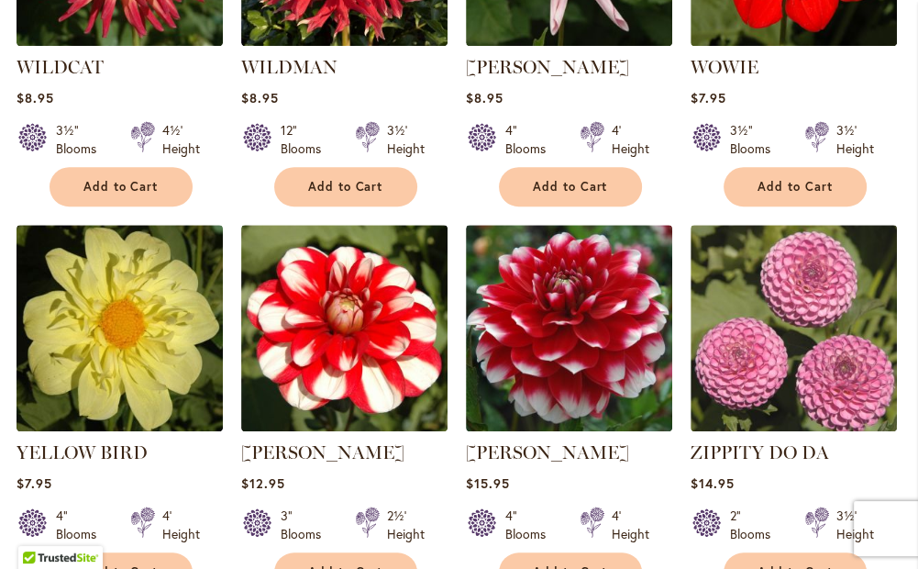
scroll to position [1101, 0]
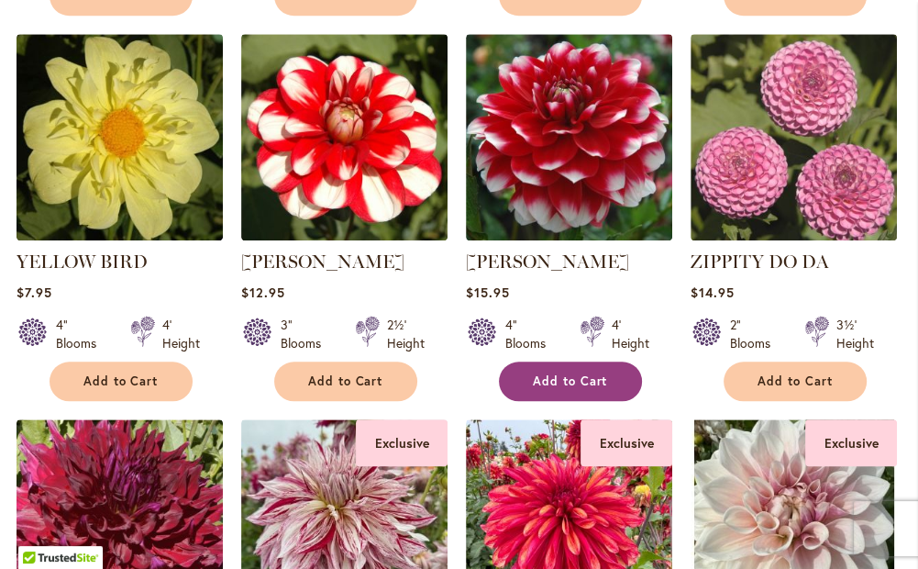
click at [561, 383] on span "Add to Cart" at bounding box center [570, 381] width 75 height 16
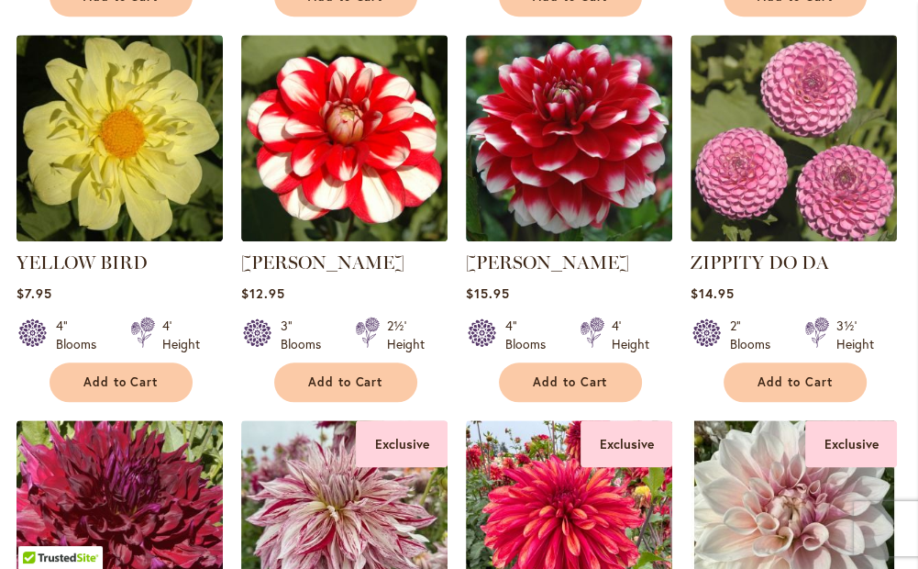
scroll to position [1101, 0]
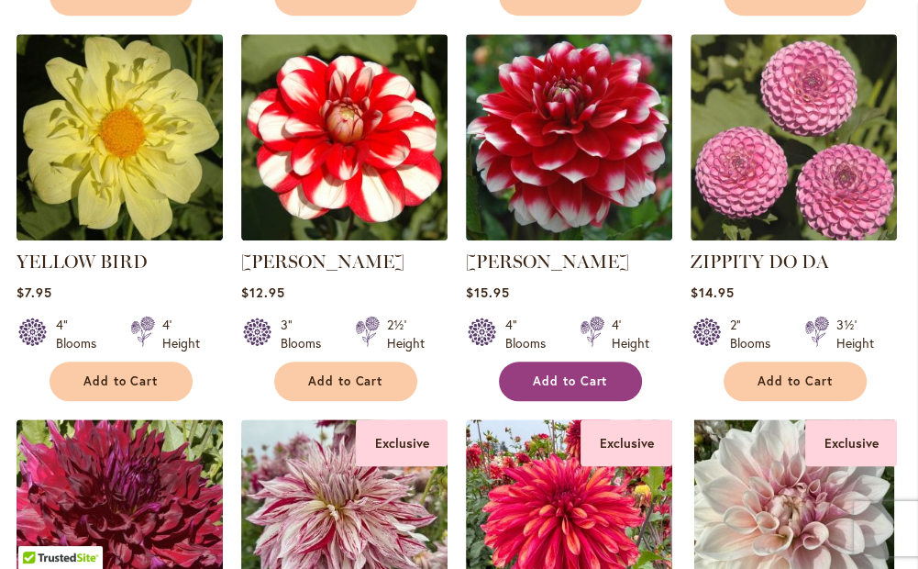
click at [571, 376] on span "Add to Cart" at bounding box center [570, 381] width 75 height 16
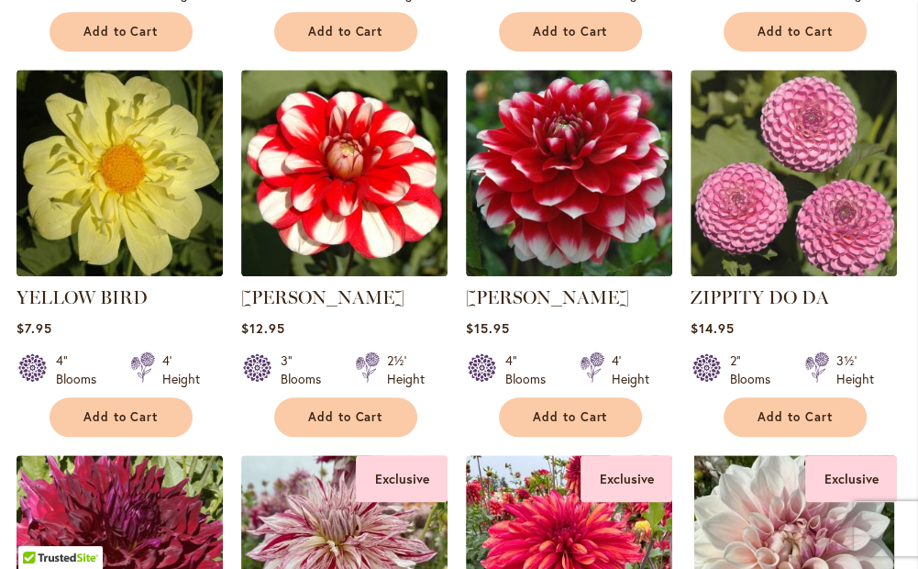
scroll to position [1101, 0]
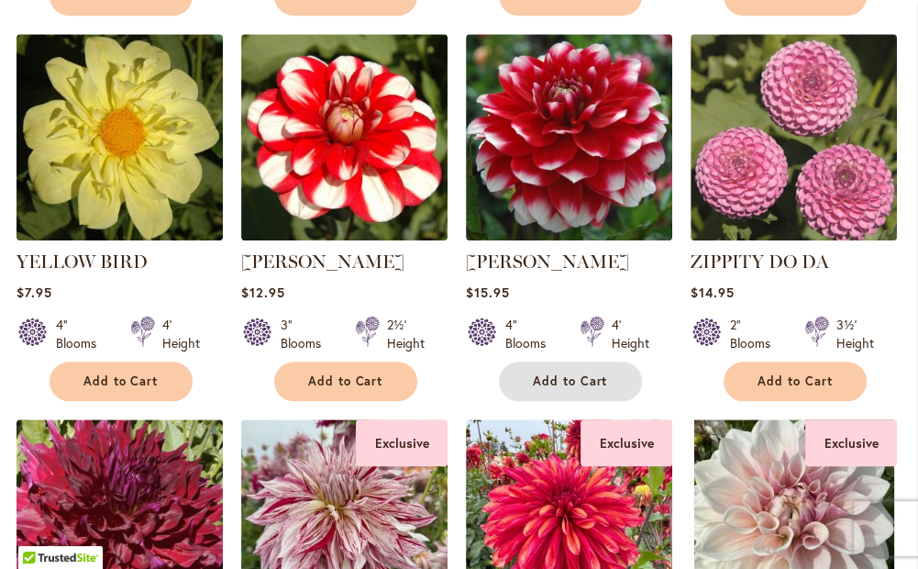
click at [571, 376] on span "Add to Cart" at bounding box center [570, 381] width 75 height 16
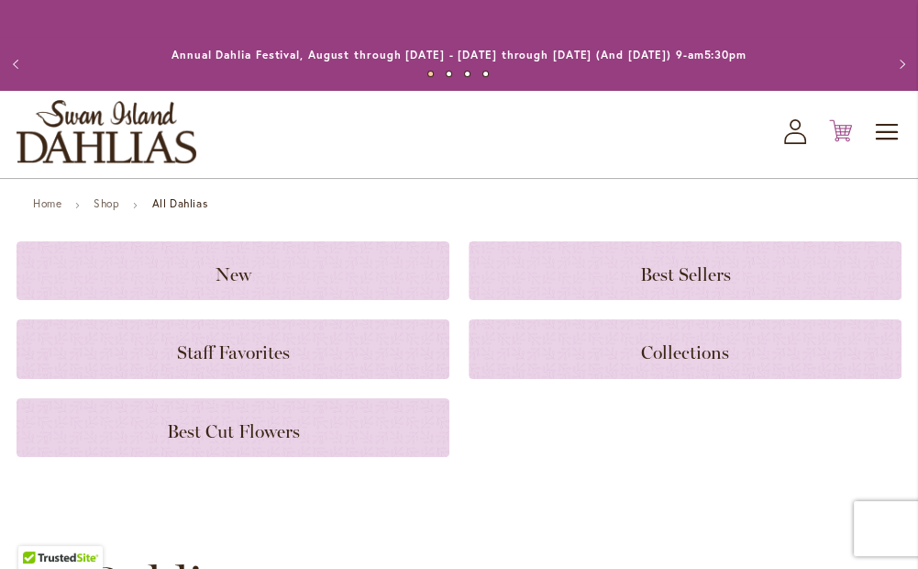
click at [842, 129] on icon "Cart .cls-1 { fill: #231f20; }" at bounding box center [840, 130] width 23 height 23
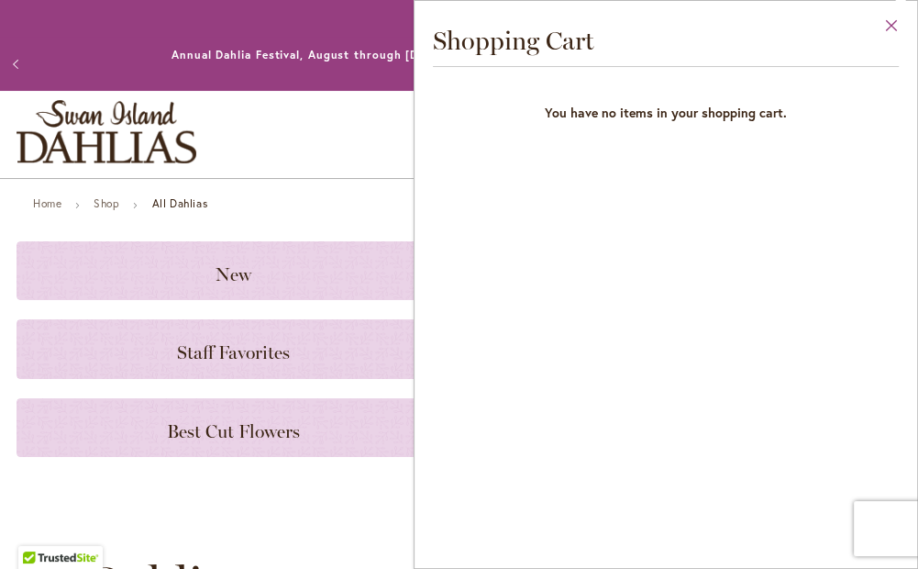
click at [883, 25] on button "Close" at bounding box center [892, 30] width 50 height 58
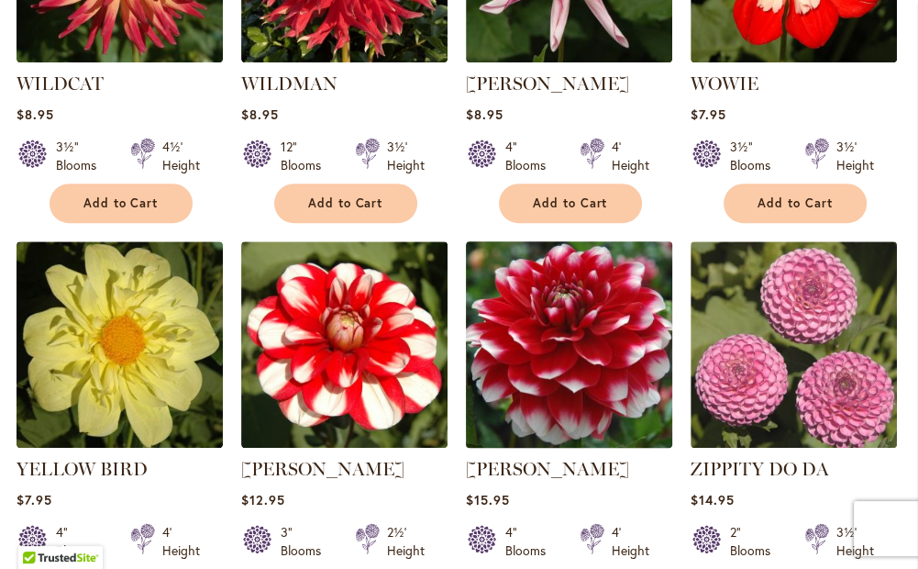
scroll to position [1009, 0]
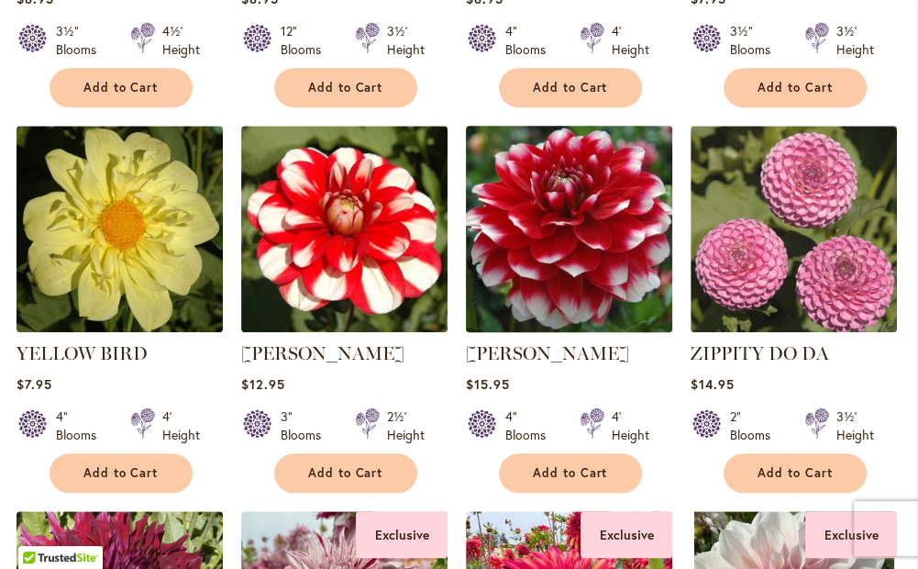
click at [572, 251] on img at bounding box center [569, 228] width 217 height 217
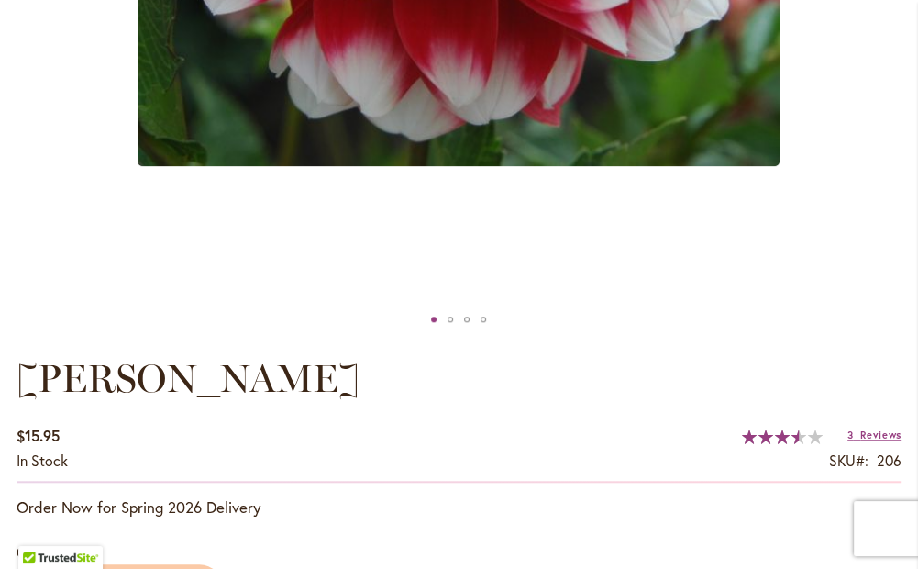
scroll to position [1061, 0]
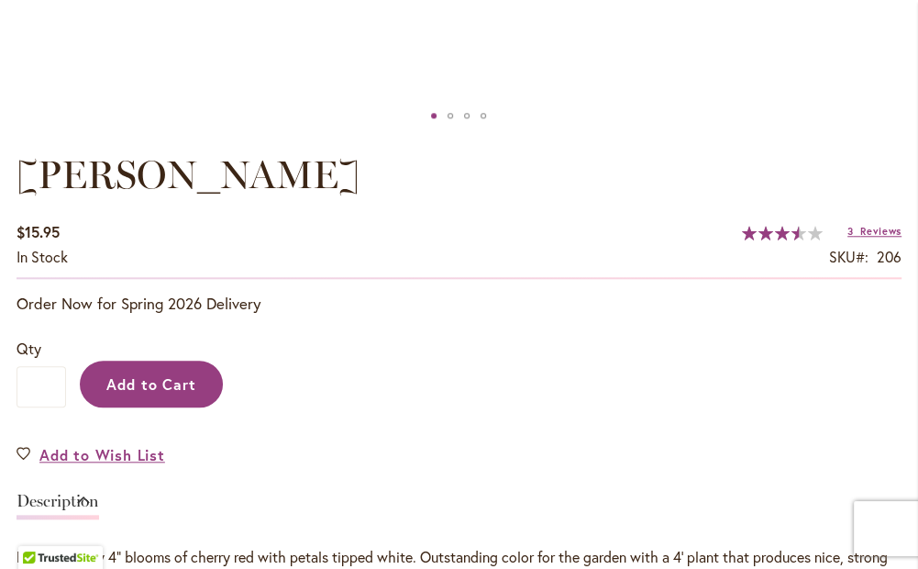
click at [172, 380] on span "Add to Cart" at bounding box center [151, 383] width 91 height 19
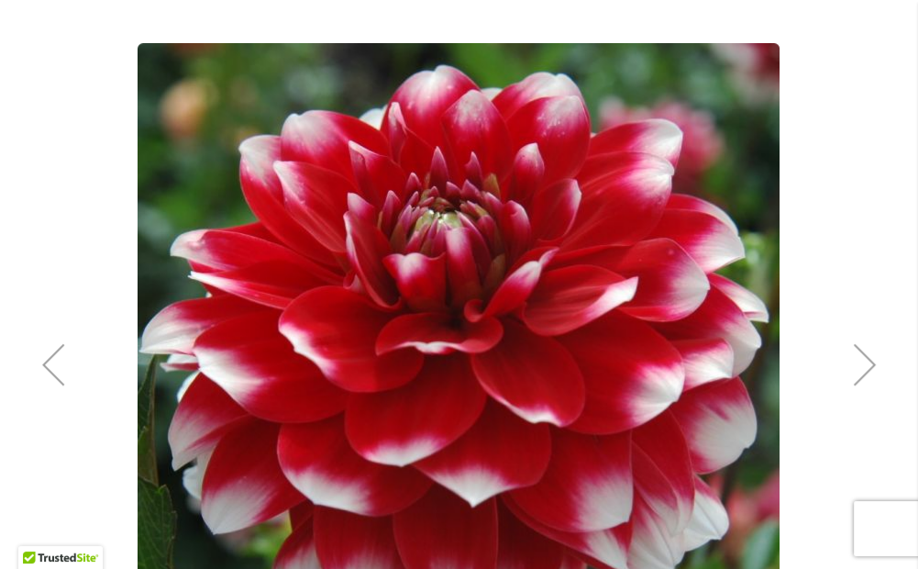
scroll to position [367, 0]
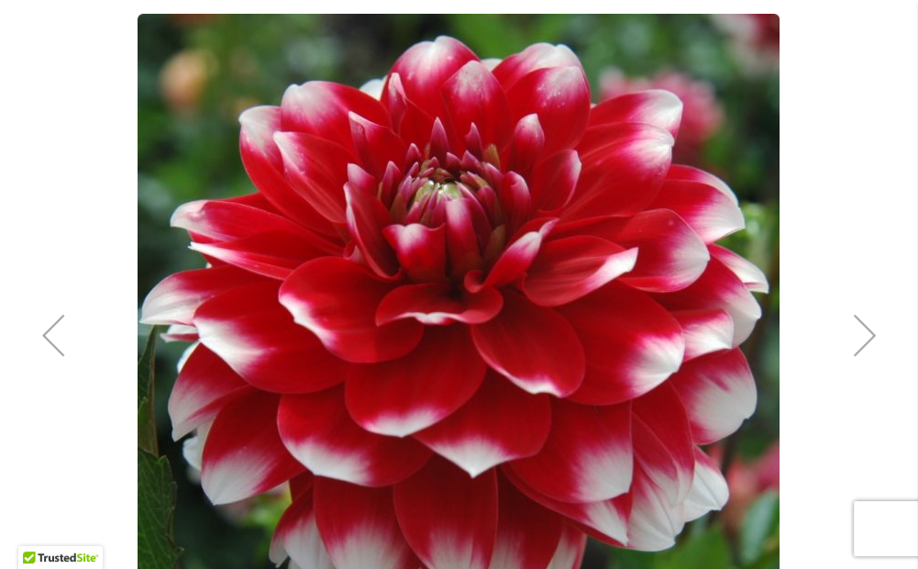
click at [860, 338] on div "Next" at bounding box center [864, 334] width 73 height 73
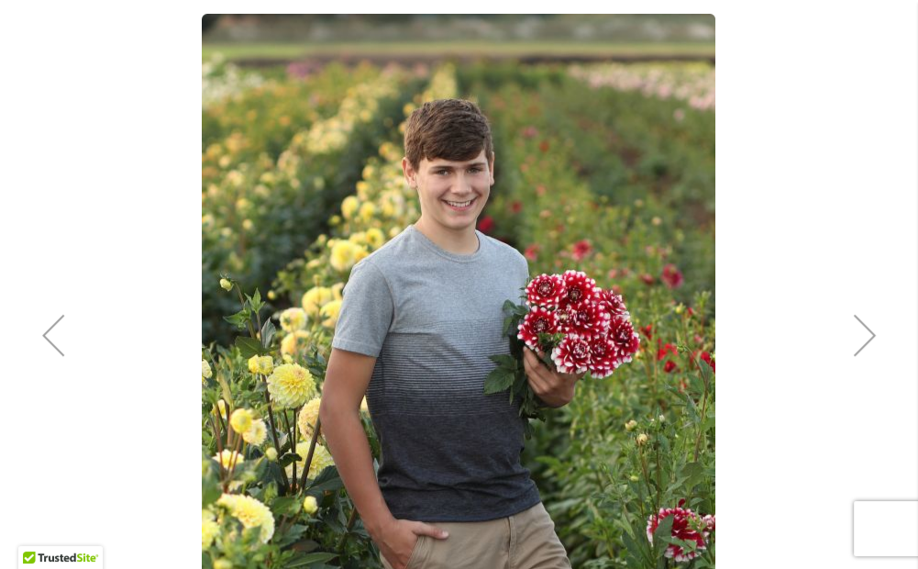
click at [860, 338] on div "Next" at bounding box center [864, 334] width 73 height 73
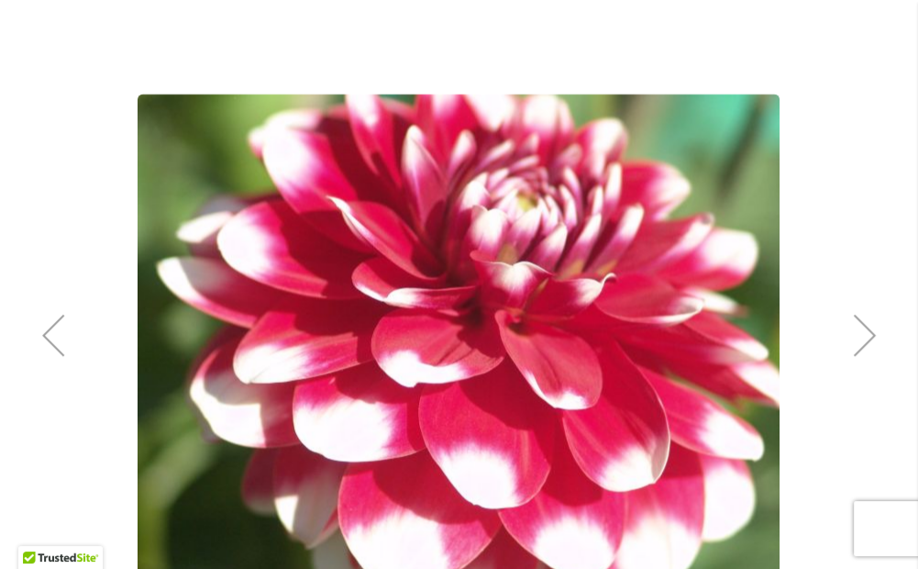
click at [860, 338] on div "Next" at bounding box center [864, 334] width 73 height 73
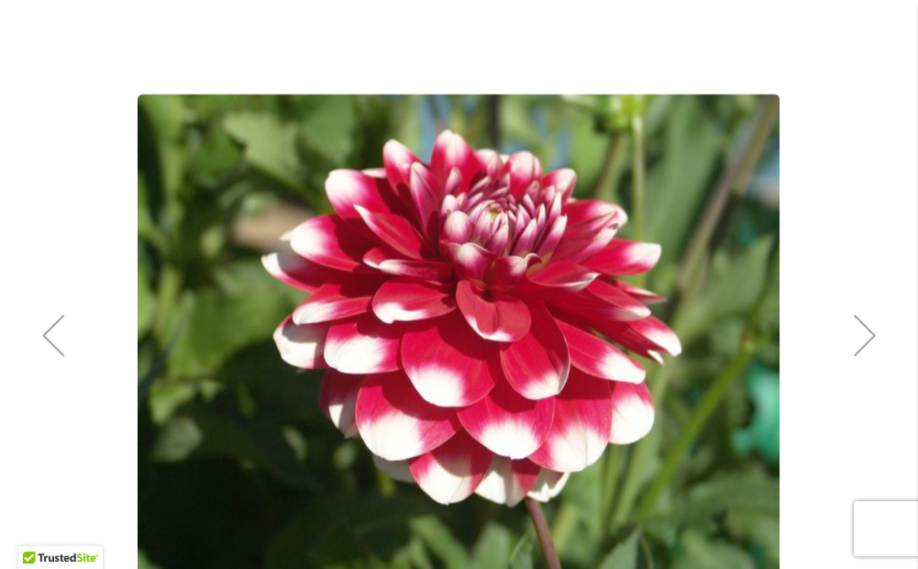
click at [860, 338] on div "Next" at bounding box center [864, 334] width 73 height 73
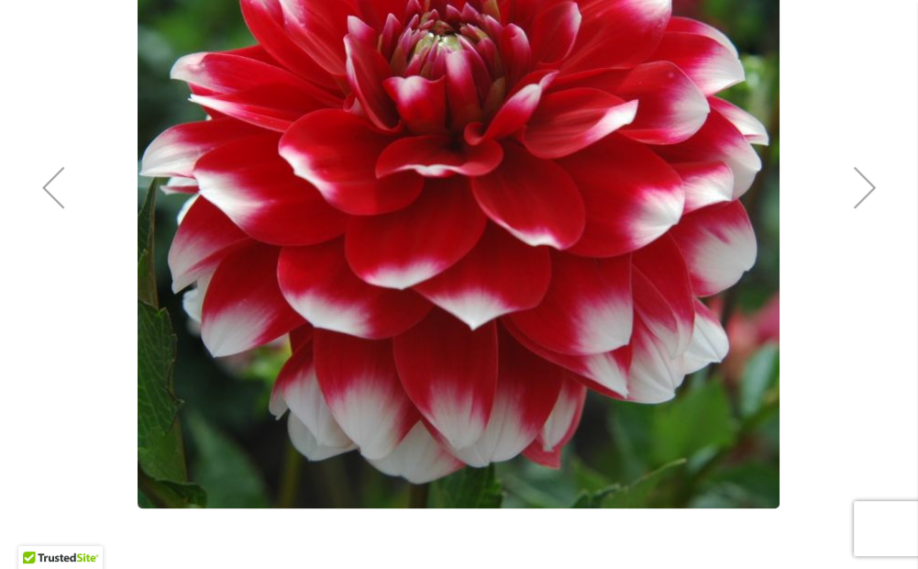
scroll to position [459, 0]
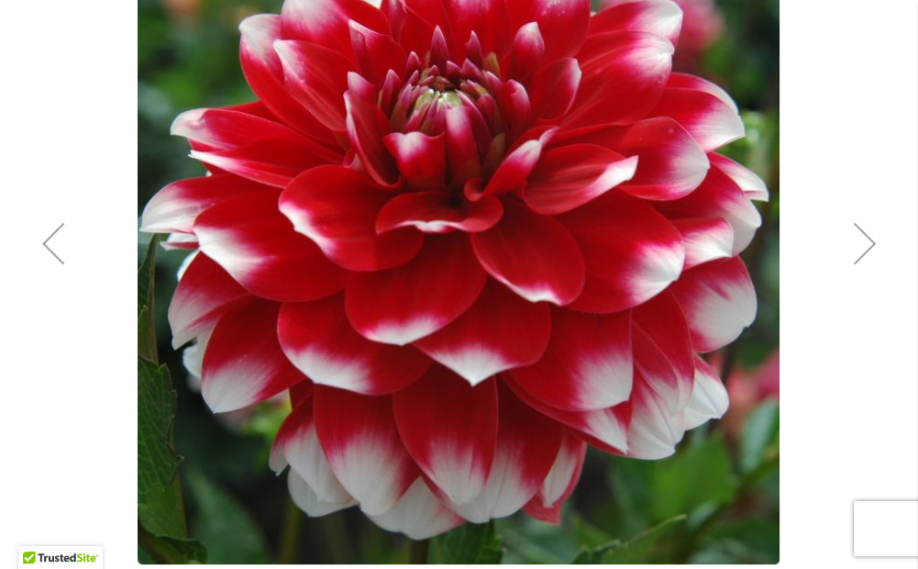
click at [54, 239] on div "Previous" at bounding box center [53, 242] width 73 height 73
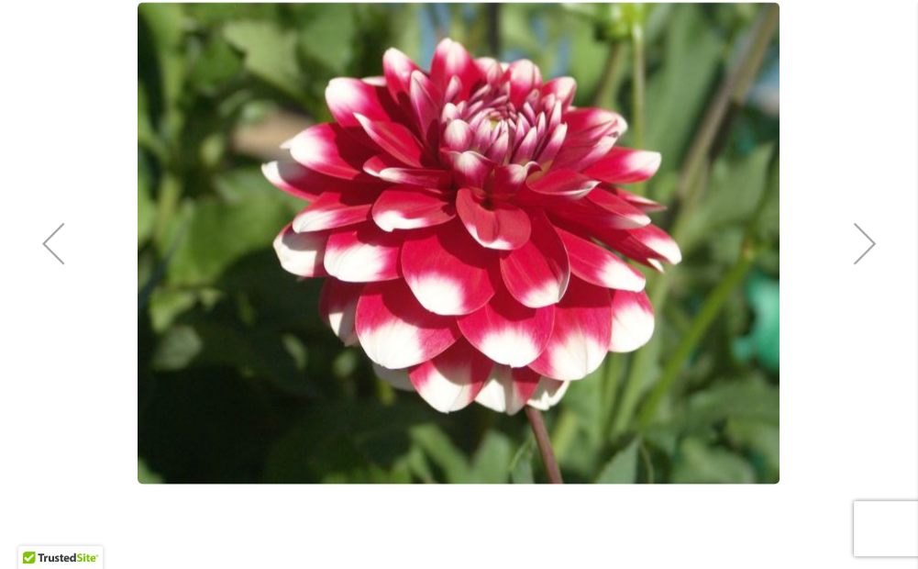
click at [54, 239] on div "Previous" at bounding box center [53, 242] width 73 height 73
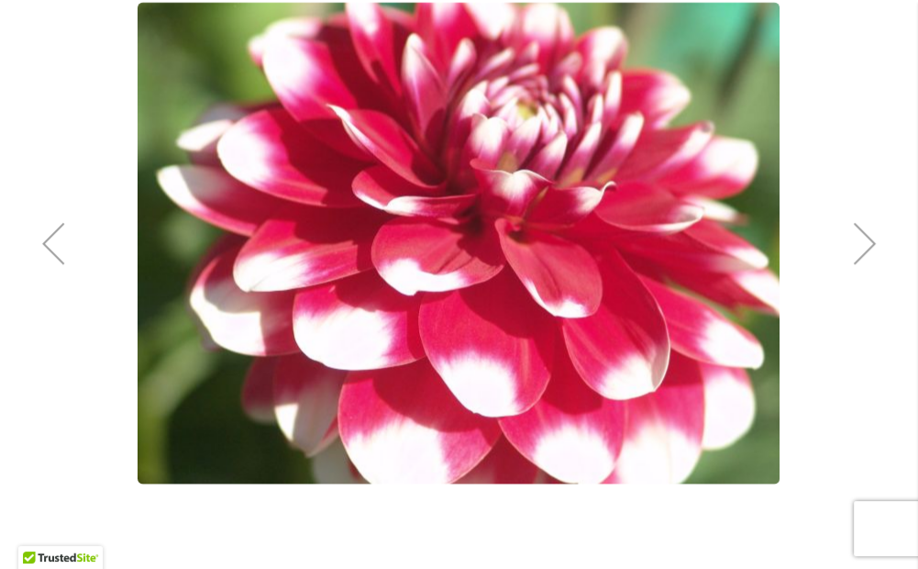
click at [54, 239] on div "Previous" at bounding box center [53, 242] width 73 height 73
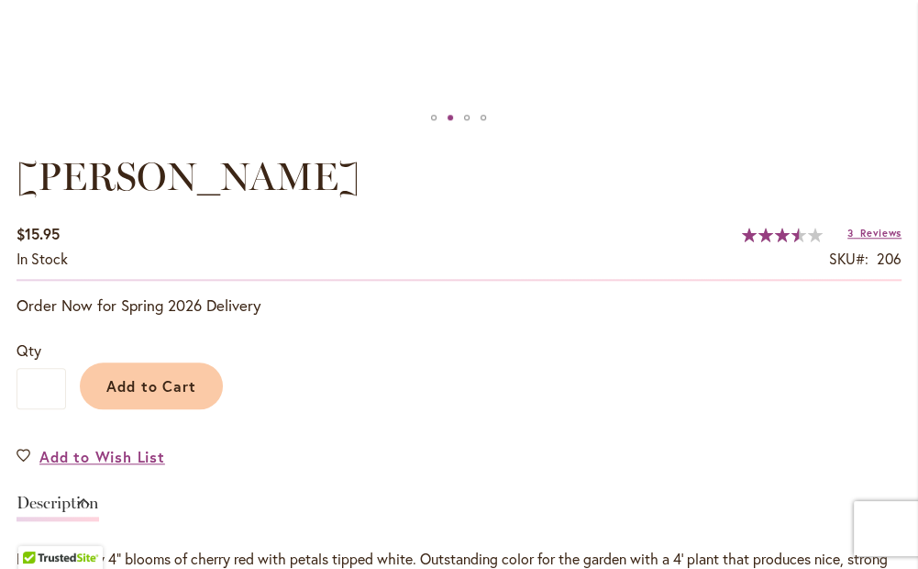
scroll to position [1101, 0]
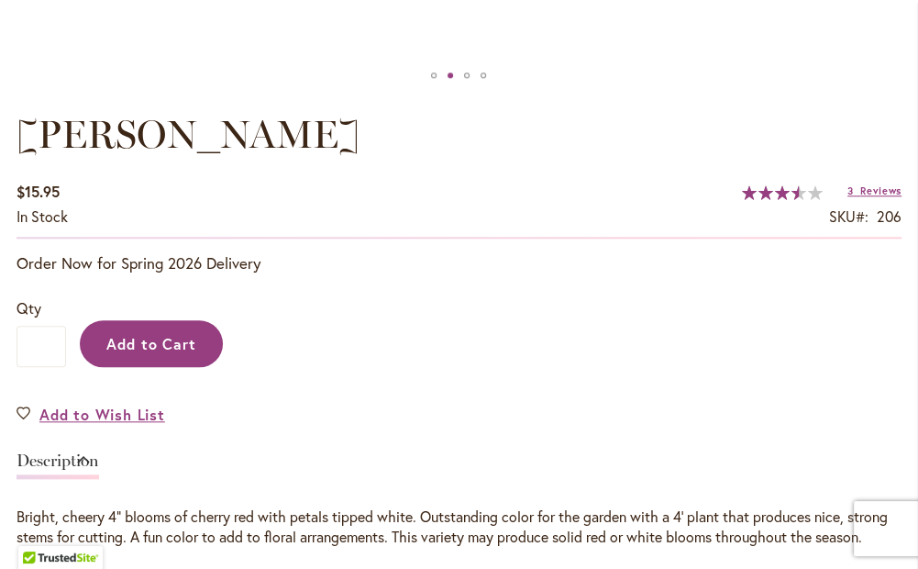
click at [148, 334] on span "Add to Cart" at bounding box center [151, 343] width 91 height 19
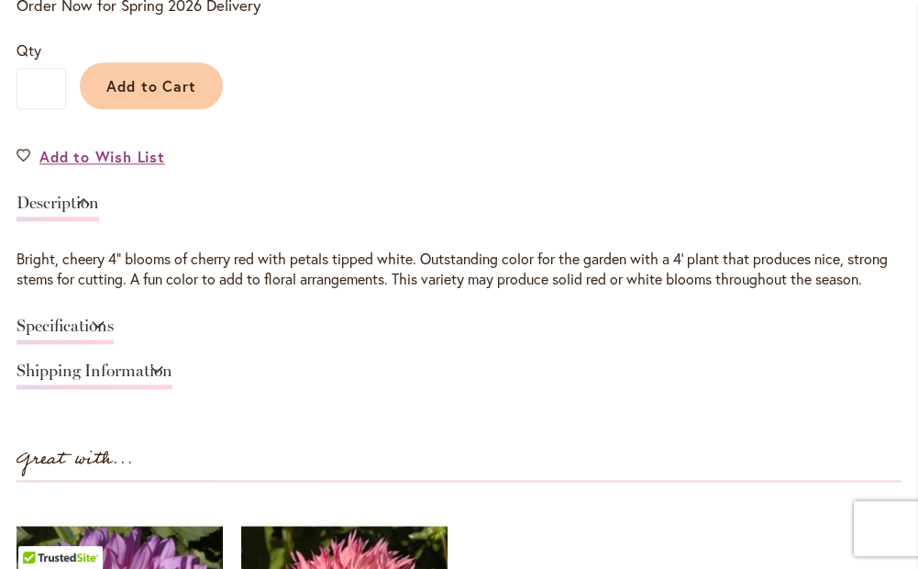
scroll to position [1315, 0]
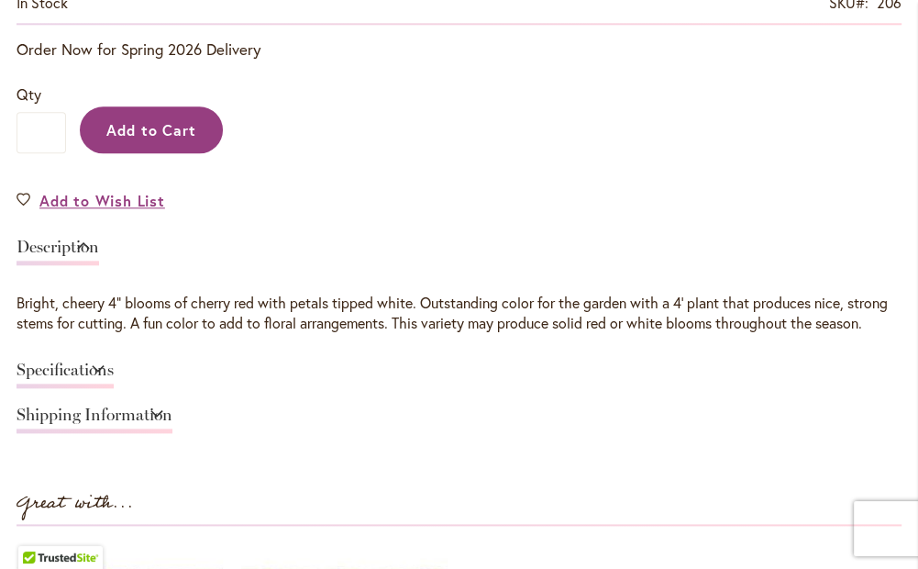
click at [147, 123] on span "Add to Cart" at bounding box center [151, 129] width 91 height 19
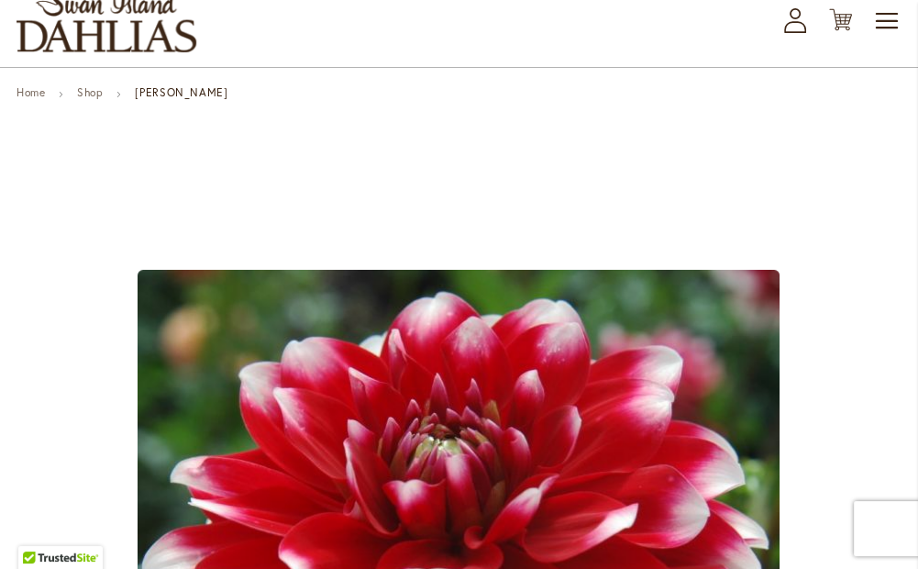
scroll to position [30, 0]
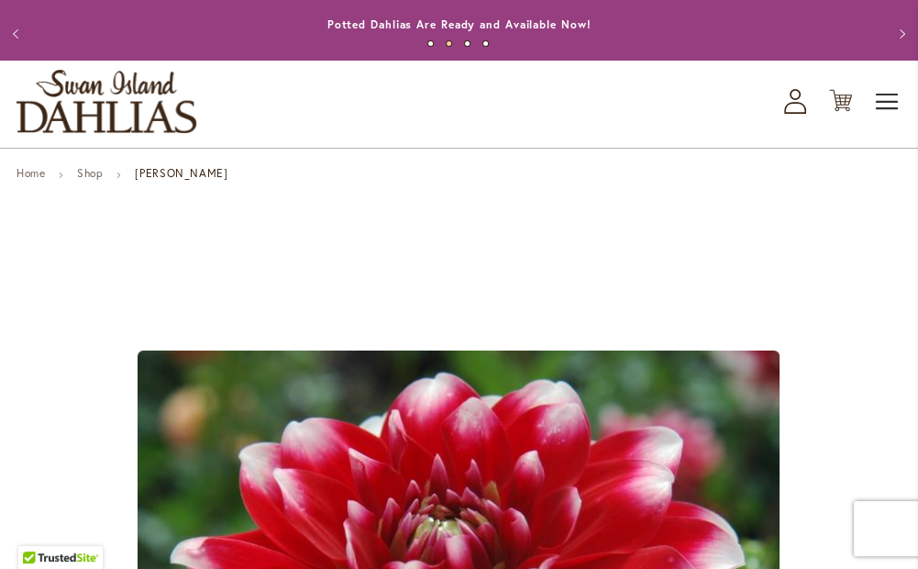
click at [884, 99] on span "Toggle Nav" at bounding box center [888, 101] width 28 height 37
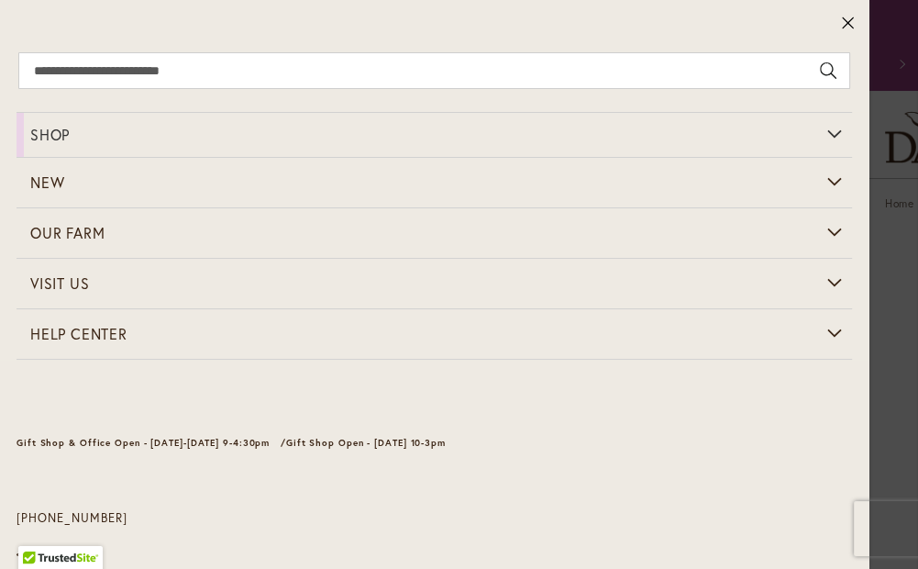
scroll to position [0, 0]
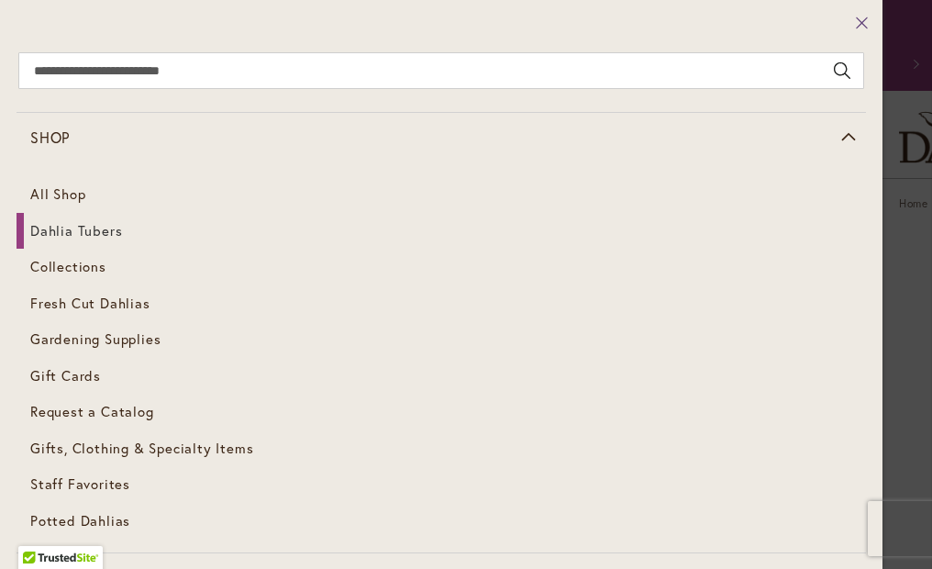
click at [856, 20] on icon at bounding box center [861, 22] width 11 height 11
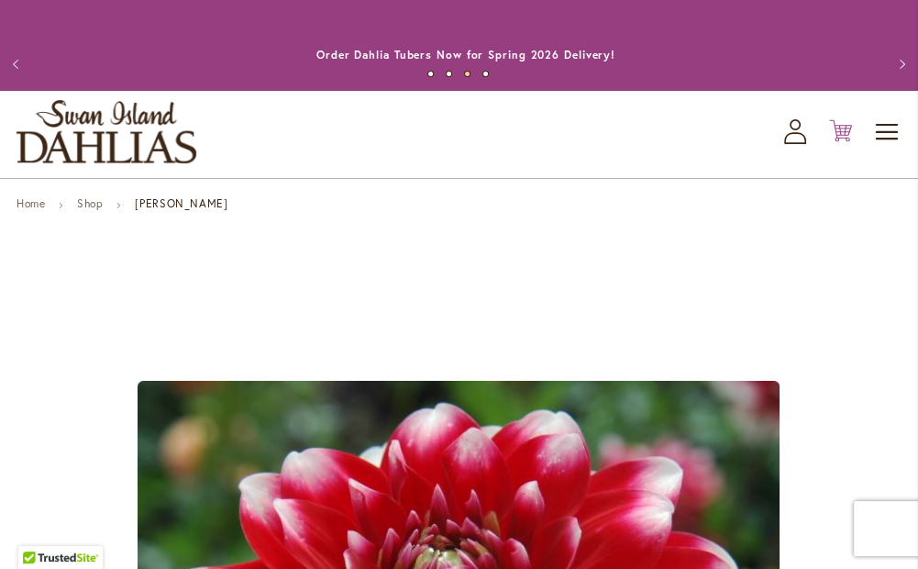
click at [839, 135] on icon "Cart .cls-1 { fill: #231f20; }" at bounding box center [840, 130] width 23 height 23
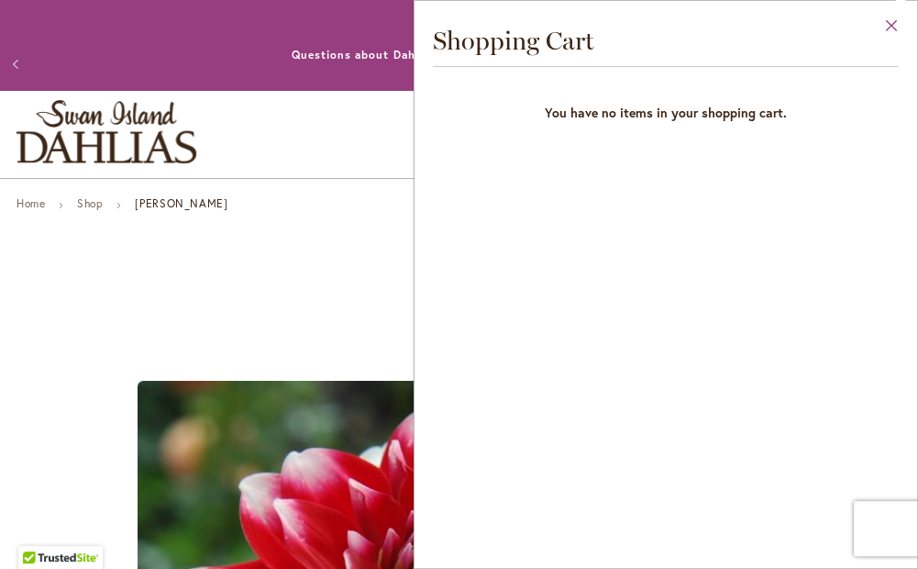
click at [890, 26] on button "Close" at bounding box center [892, 30] width 50 height 58
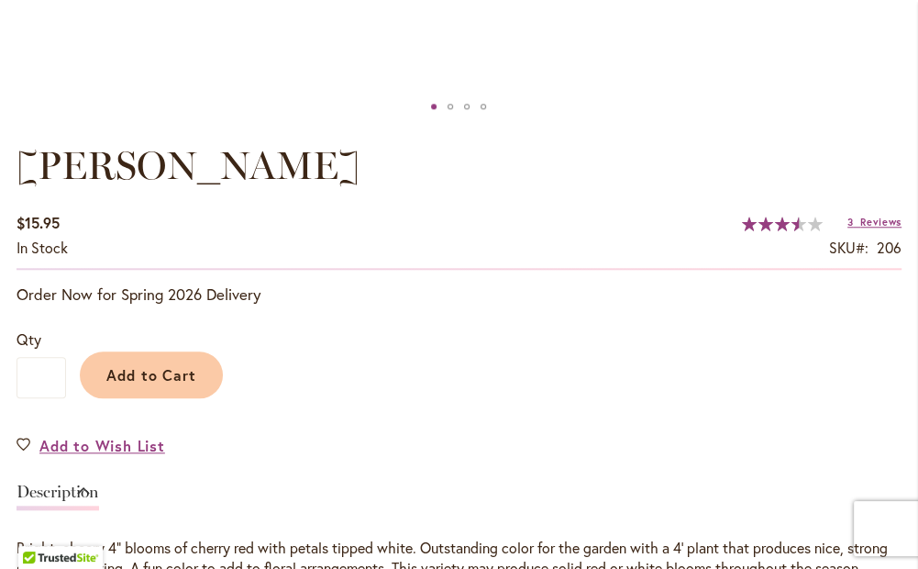
scroll to position [1101, 0]
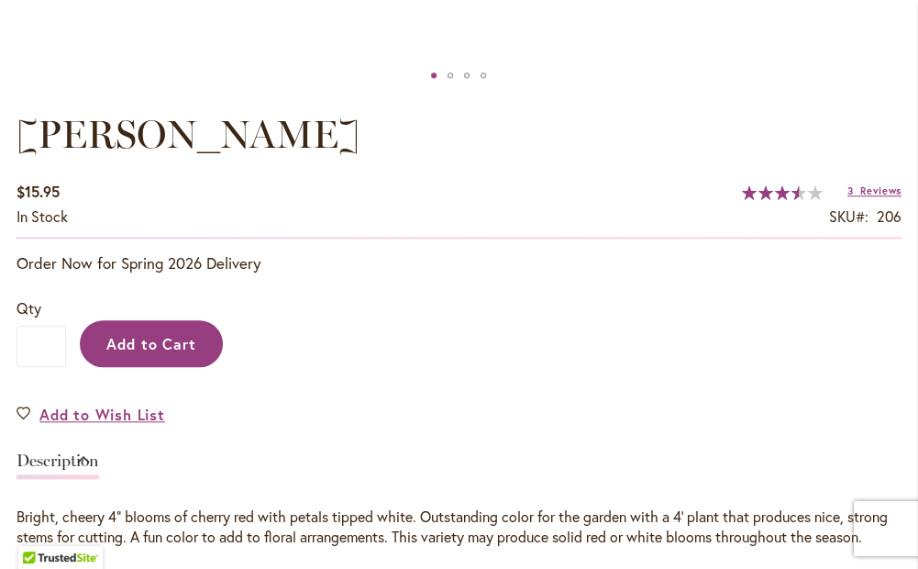
click at [147, 347] on span "Add to Cart" at bounding box center [151, 343] width 91 height 19
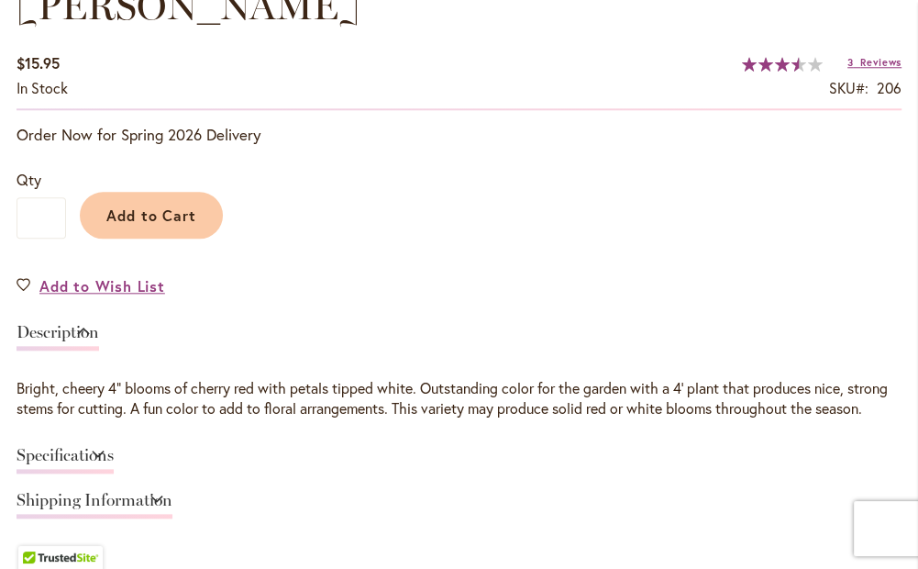
scroll to position [1130, 0]
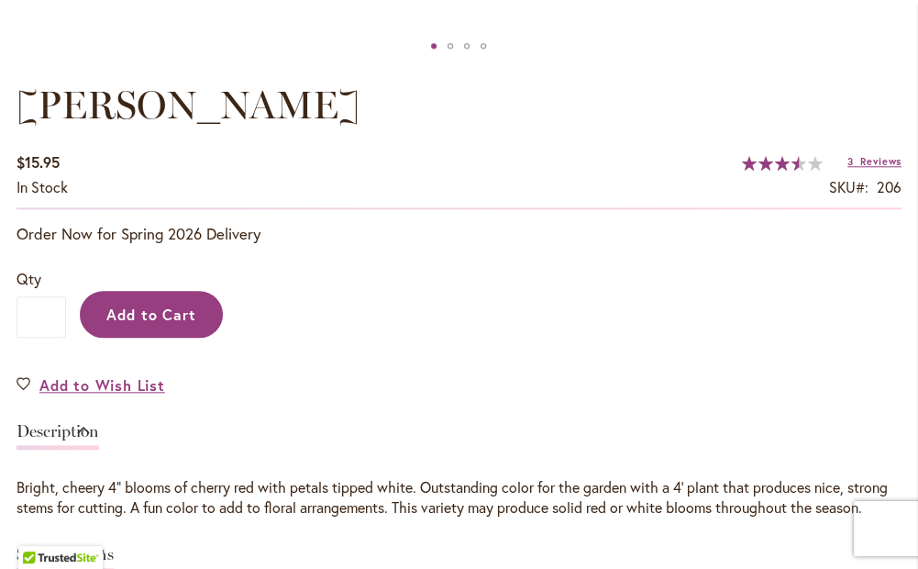
click at [174, 314] on span "Add to Cart" at bounding box center [151, 314] width 91 height 19
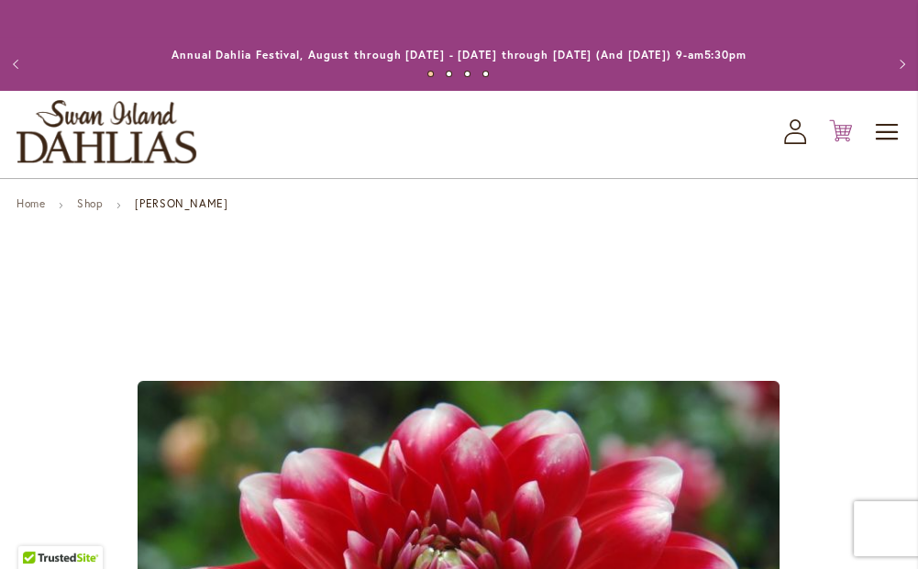
click at [841, 128] on icon "Cart .cls-1 { fill: #231f20; }" at bounding box center [840, 130] width 23 height 23
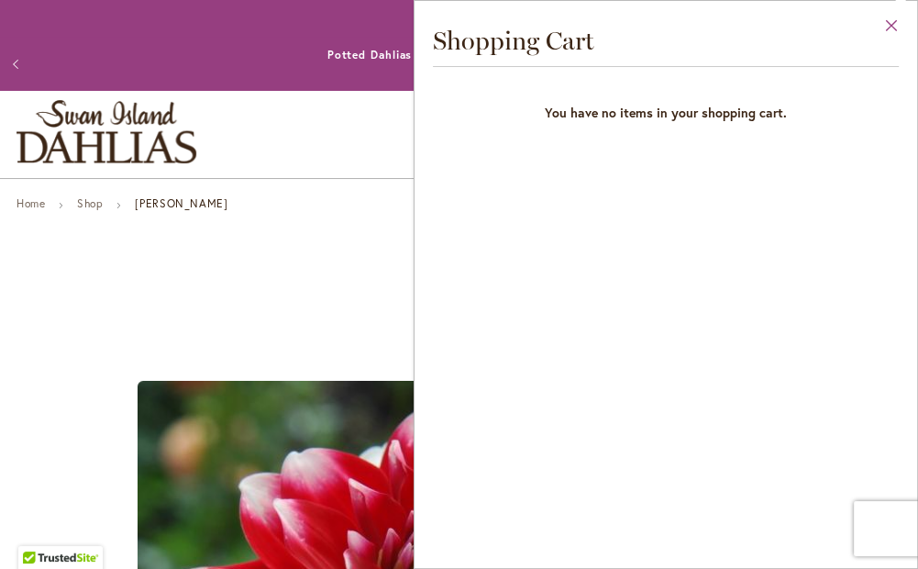
click at [887, 18] on button "Close" at bounding box center [892, 30] width 50 height 58
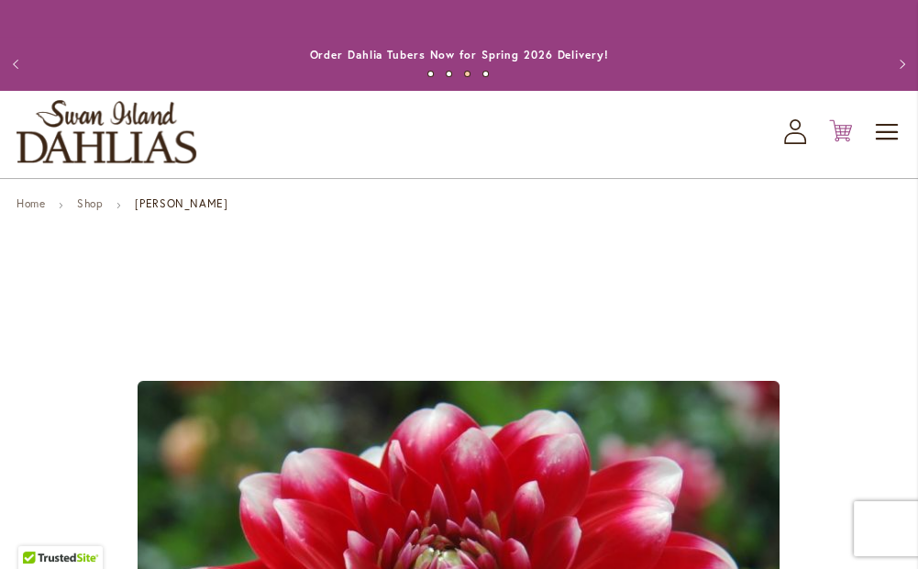
click at [840, 127] on icon "Cart .cls-1 { fill: #231f20; }" at bounding box center [840, 130] width 23 height 23
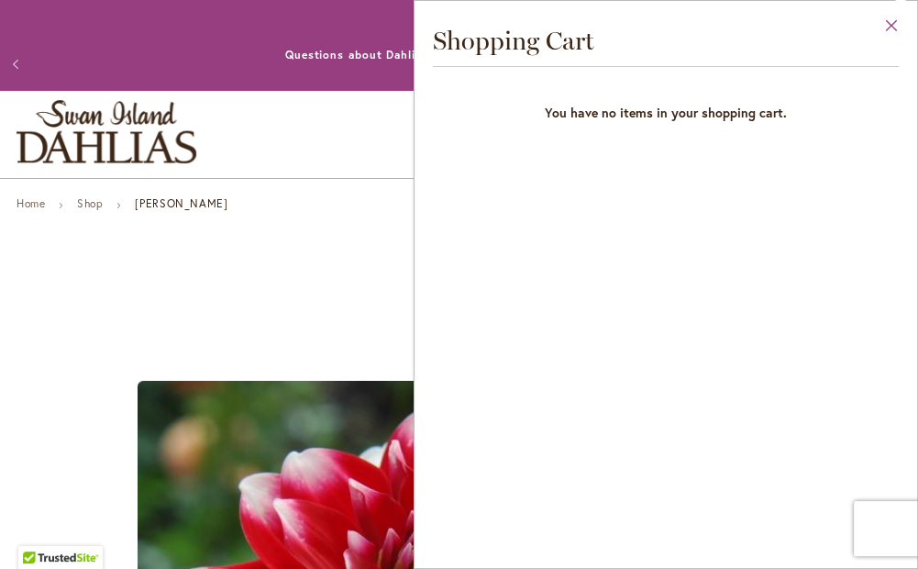
click at [895, 24] on button "Close" at bounding box center [892, 30] width 50 height 58
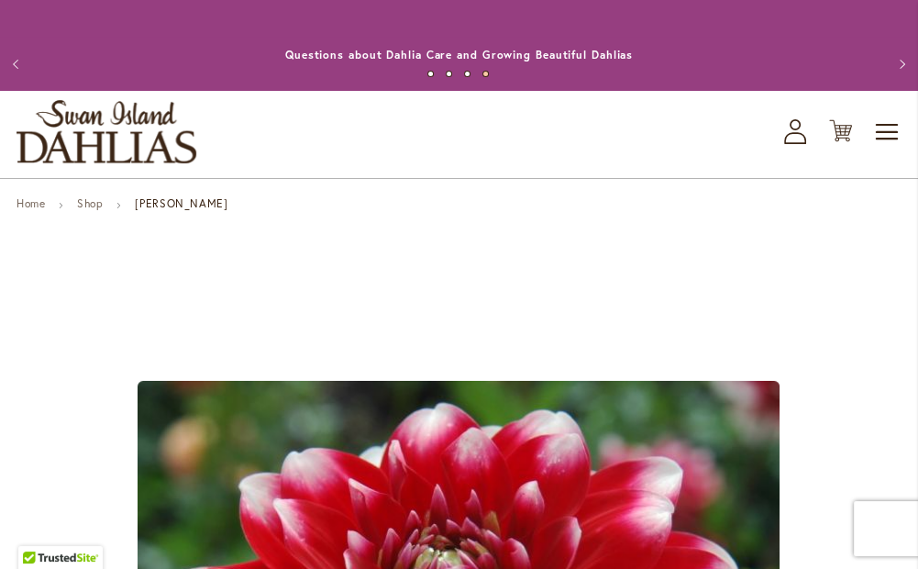
click at [803, 136] on icon "My Account" at bounding box center [795, 131] width 22 height 25
